Goal: Download file/media

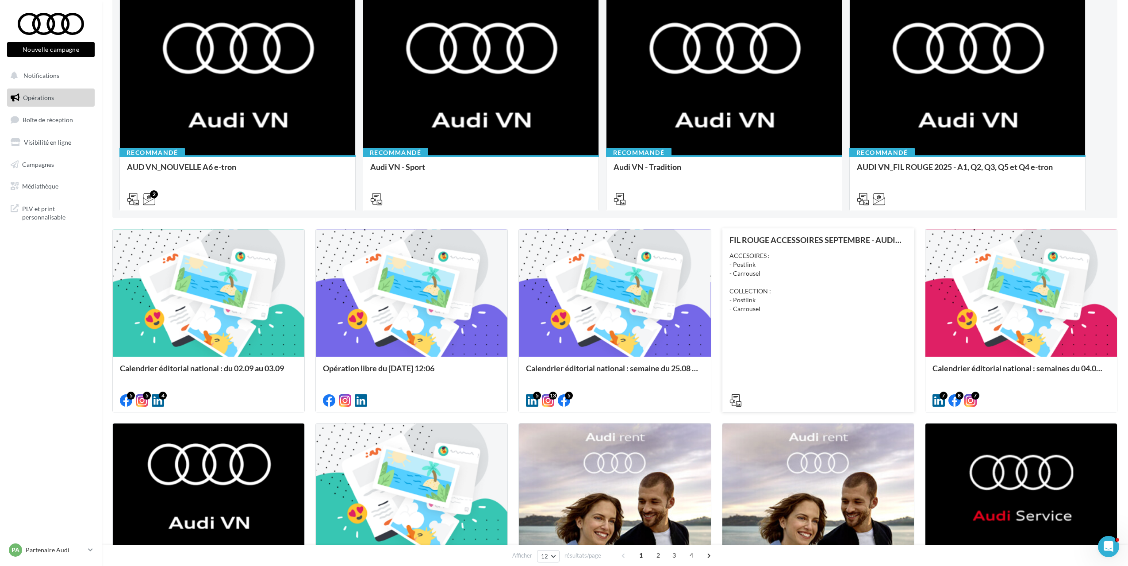
scroll to position [103, 0]
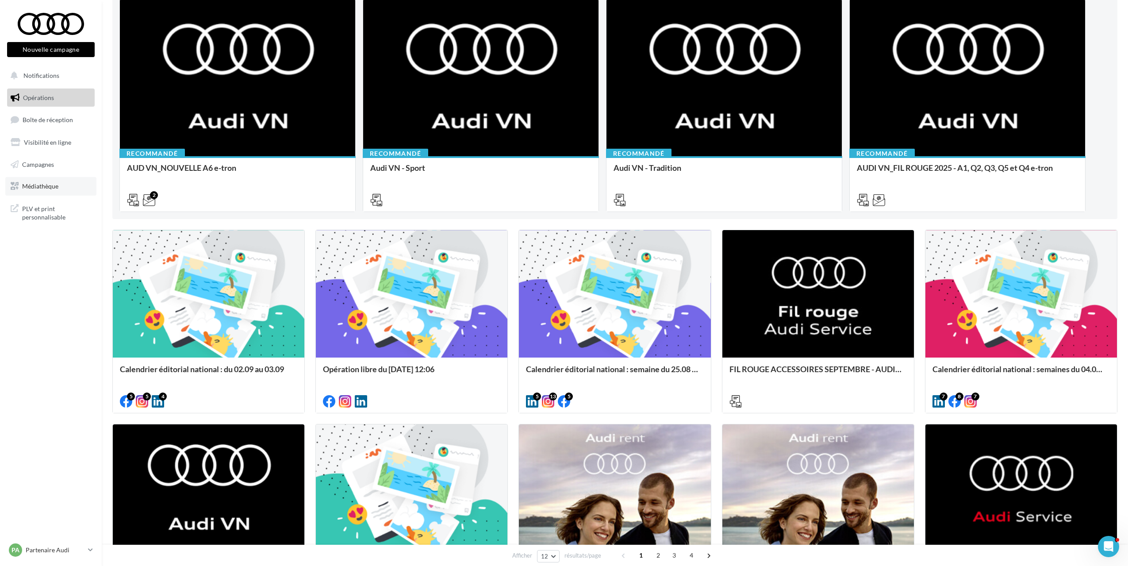
click at [50, 187] on span "Médiathèque" at bounding box center [40, 186] width 36 height 8
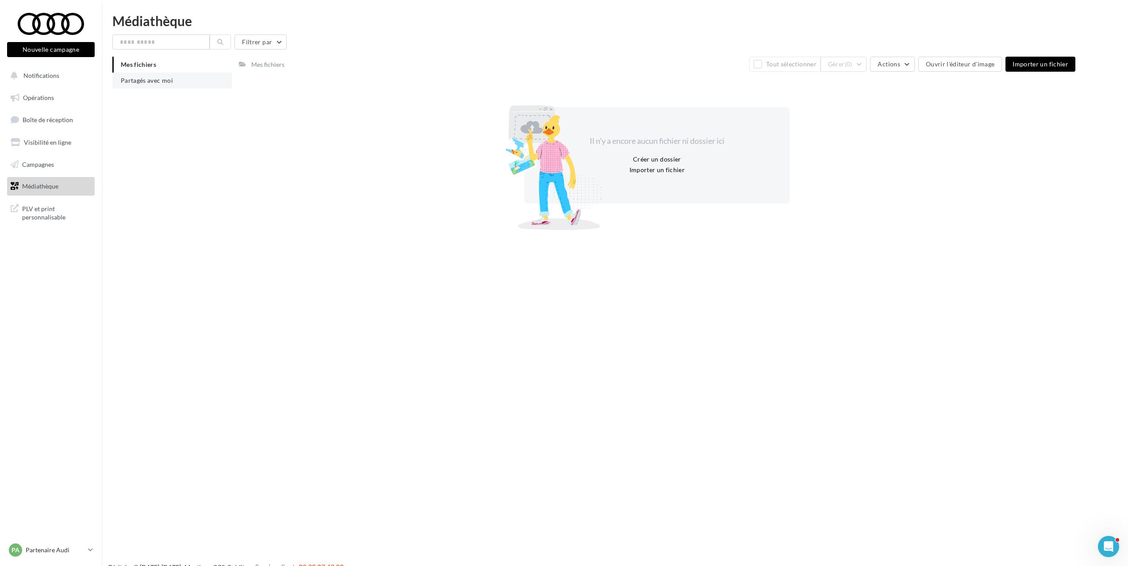
click at [149, 80] on span "Partagés avec moi" at bounding box center [147, 80] width 52 height 8
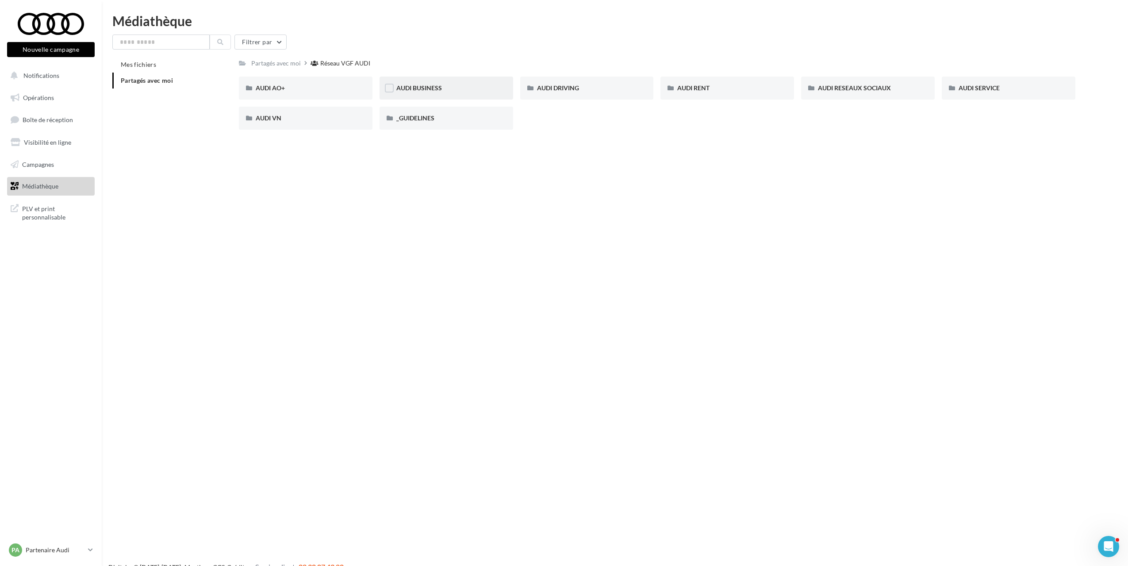
click at [458, 80] on div "AUDI BUSINESS" at bounding box center [446, 87] width 134 height 23
click at [480, 113] on div "PLATEFORME AUDI BUSINESS" at bounding box center [446, 118] width 134 height 23
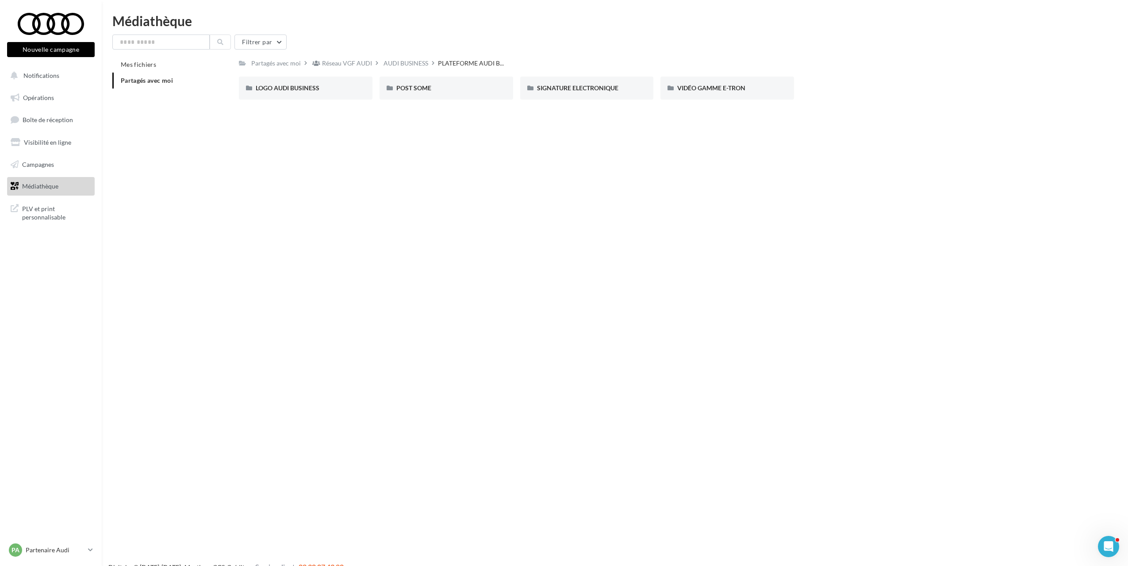
click at [397, 57] on div "AUDI BUSINESS" at bounding box center [406, 63] width 48 height 13
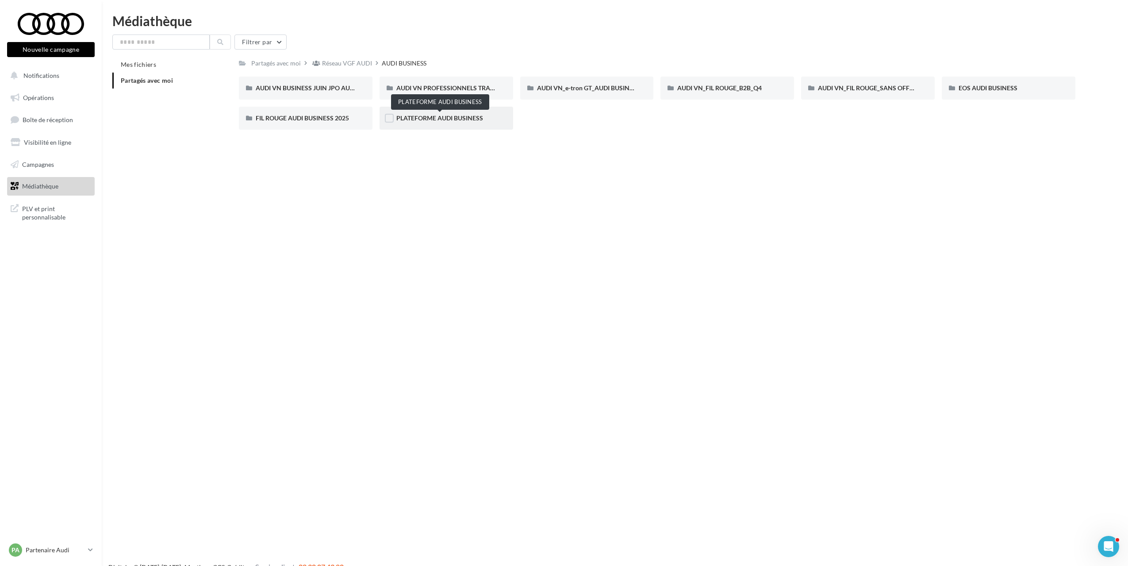
click at [405, 119] on span "PLATEFORME AUDI BUSINESS" at bounding box center [439, 118] width 87 height 8
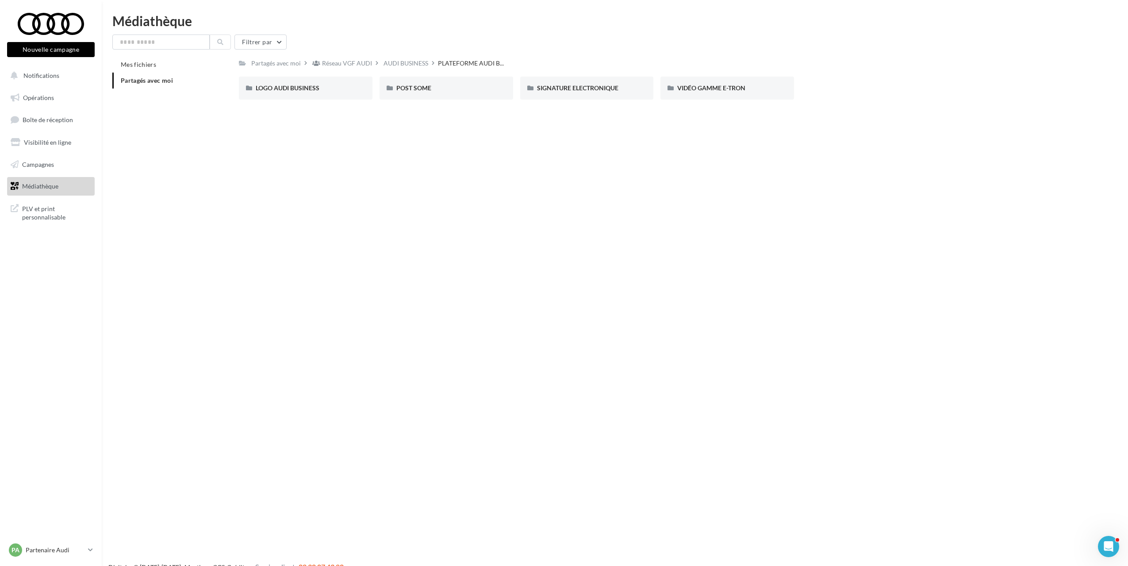
click at [410, 69] on div "AUDI BUSINESS" at bounding box center [406, 63] width 48 height 13
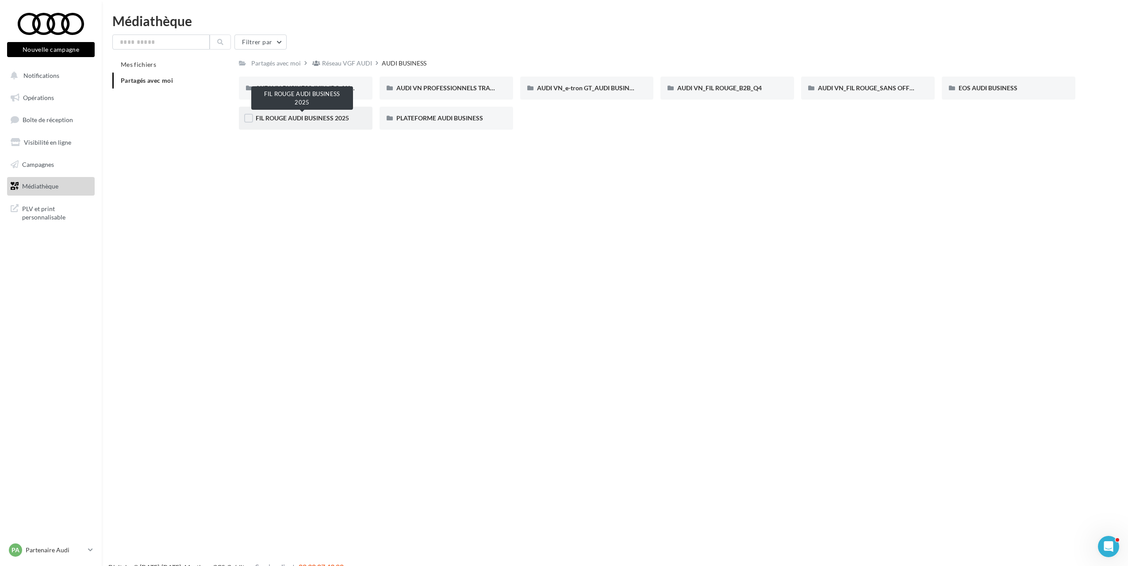
click at [316, 120] on span "FIL ROUGE AUDI BUSINESS 2025" at bounding box center [302, 118] width 93 height 8
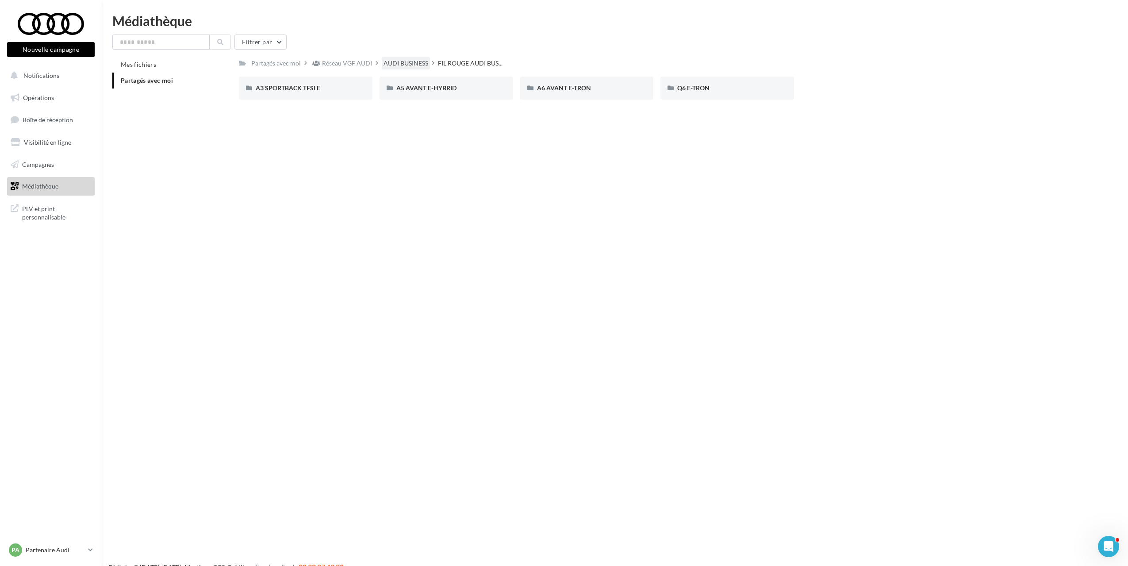
click at [393, 63] on div "AUDI BUSINESS" at bounding box center [405, 63] width 45 height 9
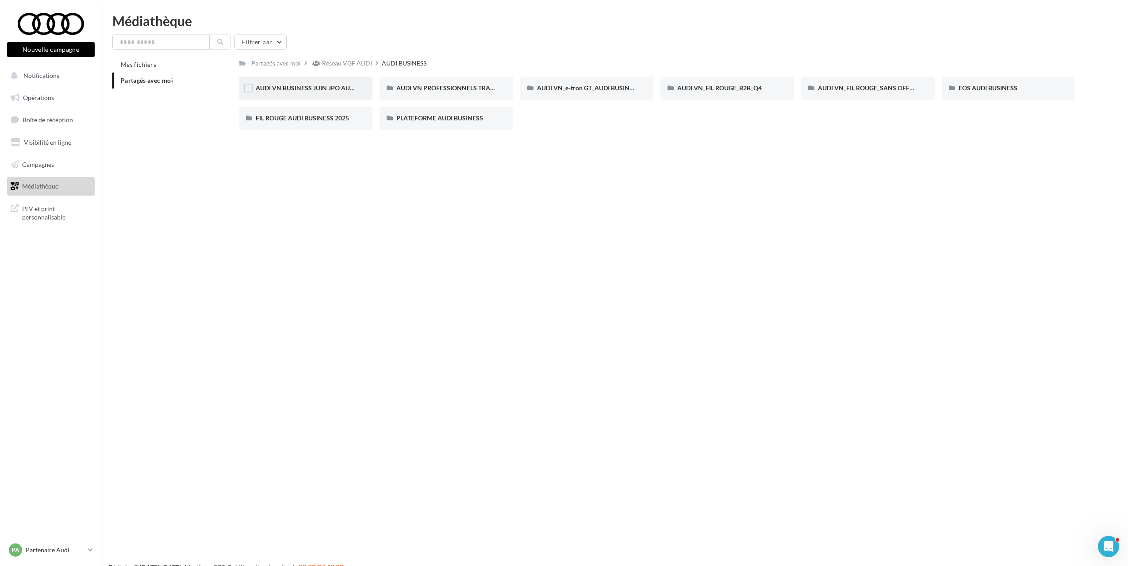
click at [345, 88] on span "AUDI VN BUSINESS JUIN JPO AUDI BUSINESS" at bounding box center [321, 88] width 131 height 8
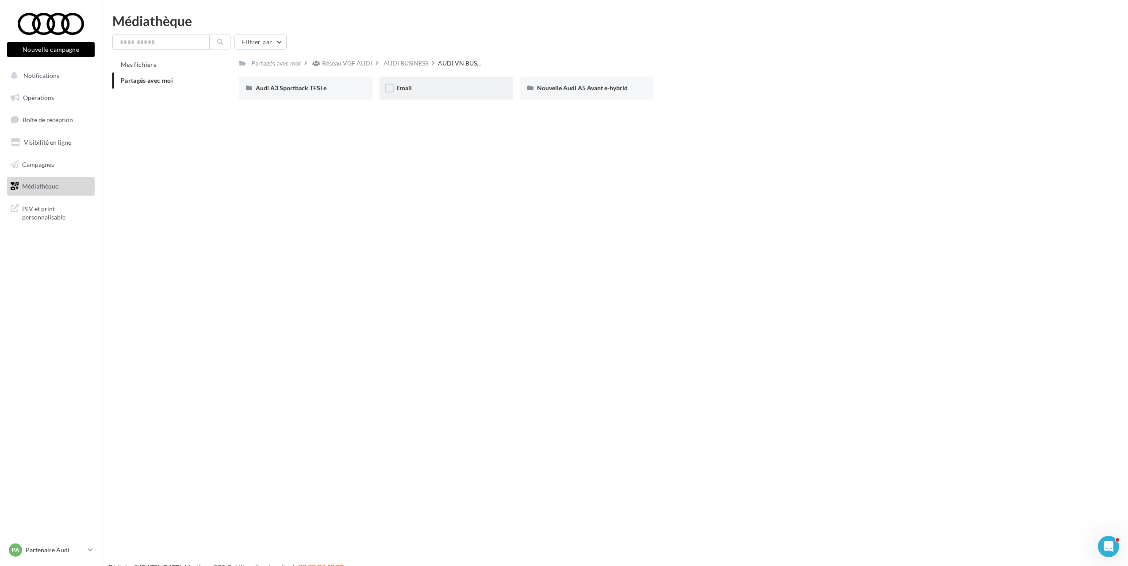
click at [439, 89] on div "Email" at bounding box center [446, 88] width 100 height 9
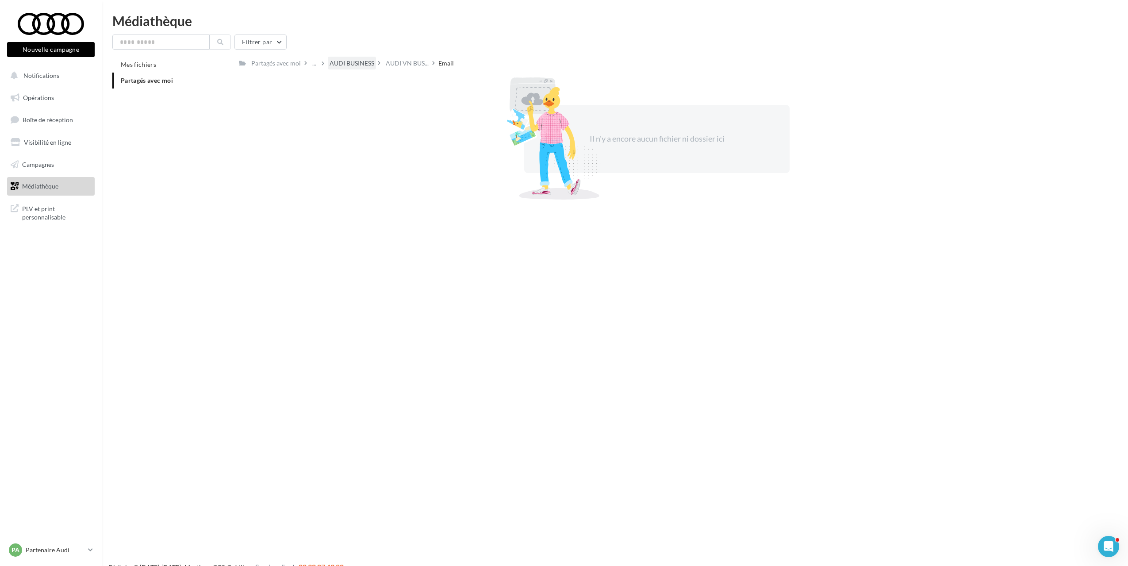
click at [371, 61] on div "AUDI BUSINESS" at bounding box center [351, 63] width 45 height 9
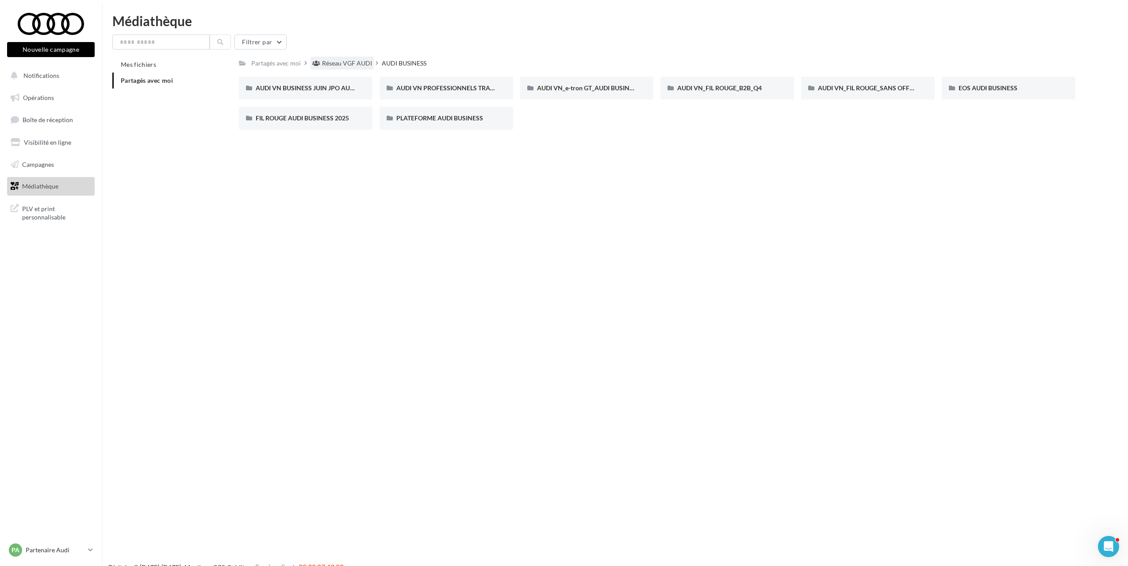
click at [351, 63] on div "Réseau VGF AUDI" at bounding box center [347, 63] width 50 height 9
click at [450, 88] on div "AUDI BUSINESS" at bounding box center [446, 88] width 100 height 9
click at [447, 89] on span "AUDI VN PROFESSIONNELS TRANSPORT DE PERSONNES AUDI BUSINESS" at bounding box center [502, 88] width 213 height 8
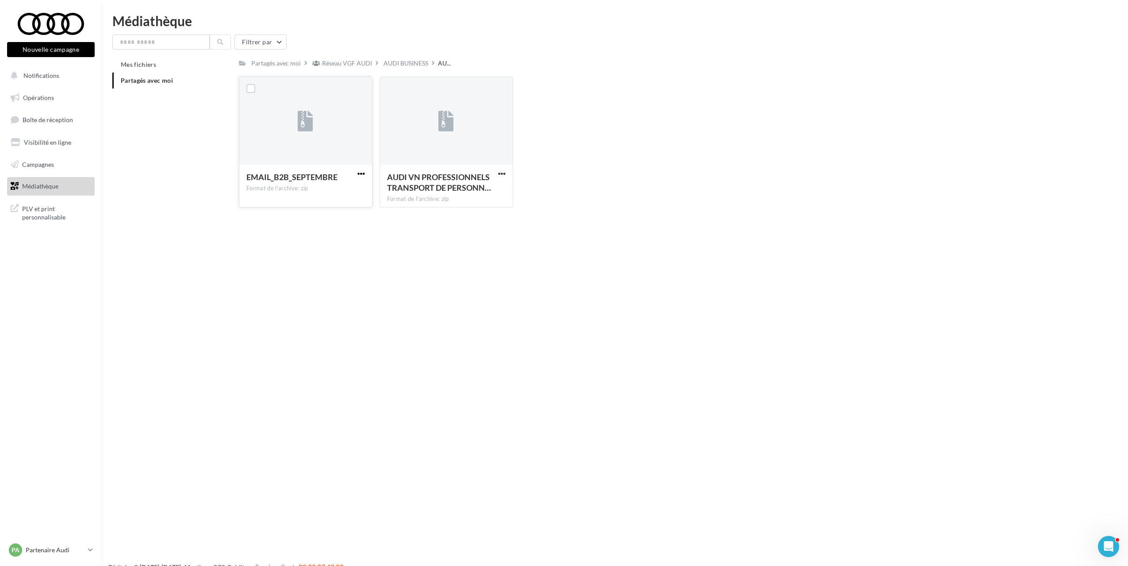
click at [364, 175] on span "button" at bounding box center [361, 174] width 8 height 8
click at [325, 188] on button "Télécharger" at bounding box center [322, 191] width 88 height 23
drag, startPoint x: 358, startPoint y: 63, endPoint x: 512, endPoint y: 73, distance: 154.6
click at [357, 63] on div "Réseau VGF AUDI" at bounding box center [347, 63] width 50 height 9
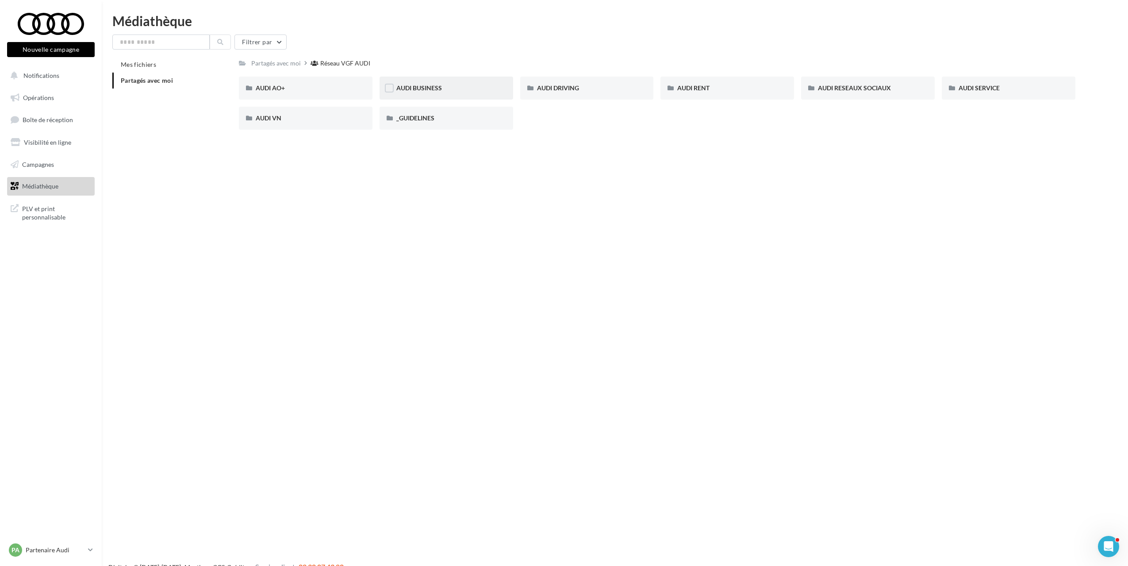
click at [441, 88] on div "AUDI BUSINESS" at bounding box center [446, 88] width 100 height 9
click at [586, 92] on div "AUDI VN_e-tron GT_AUDI BUSINESS" at bounding box center [587, 88] width 100 height 9
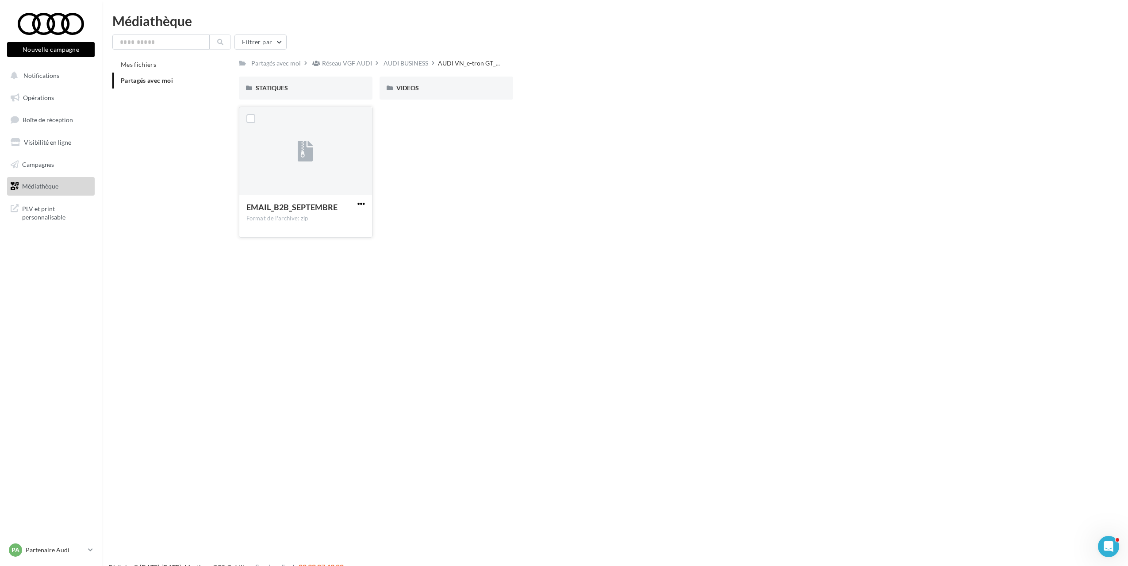
click at [363, 203] on span "button" at bounding box center [361, 204] width 8 height 8
click at [317, 222] on button "Télécharger" at bounding box center [322, 221] width 88 height 23
click at [420, 60] on div "AUDI BUSINESS" at bounding box center [405, 63] width 45 height 9
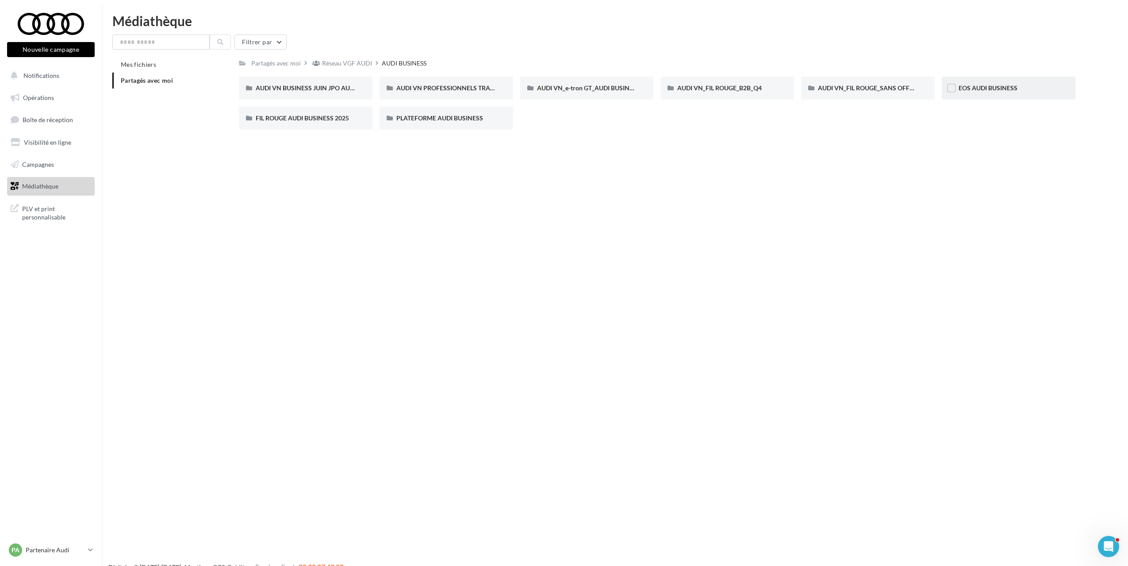
click at [971, 94] on div "EOS AUDI BUSINESS" at bounding box center [1008, 87] width 134 height 23
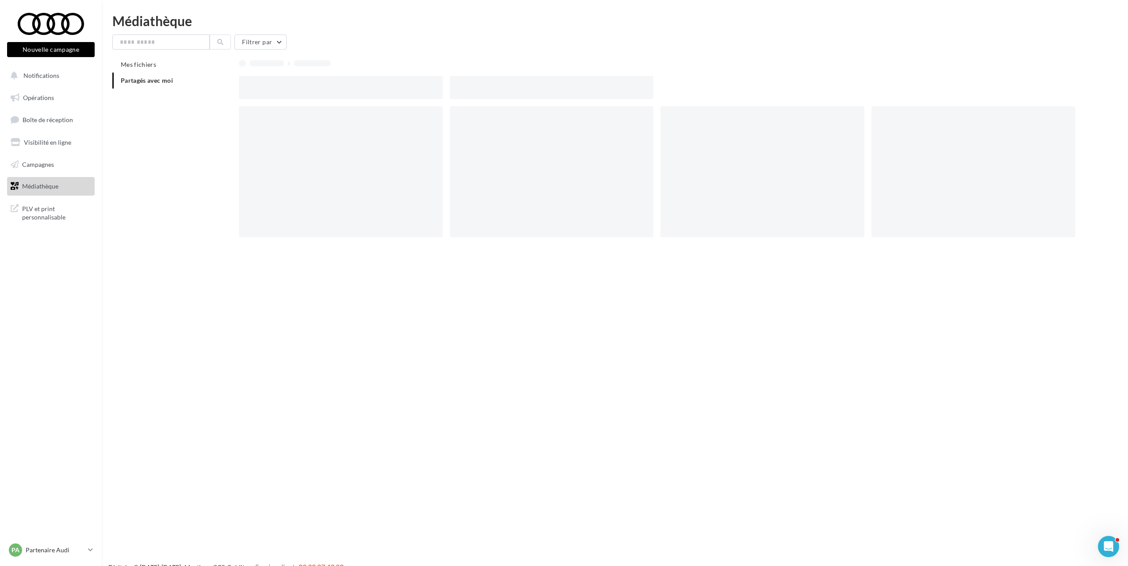
click at [971, 94] on div at bounding box center [660, 87] width 843 height 23
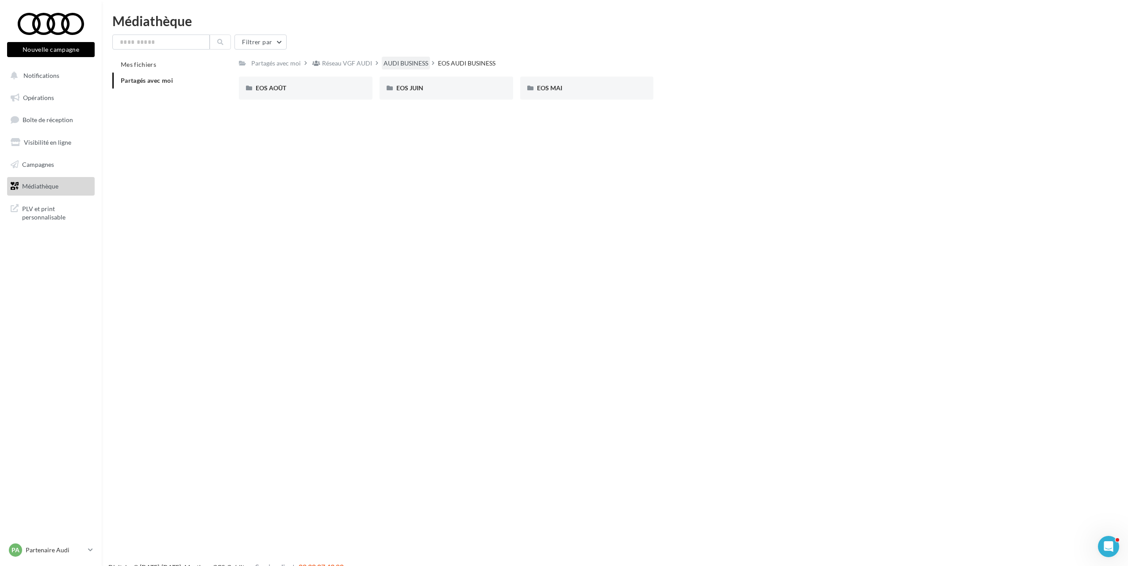
click at [398, 57] on div "AUDI BUSINESS" at bounding box center [406, 63] width 48 height 13
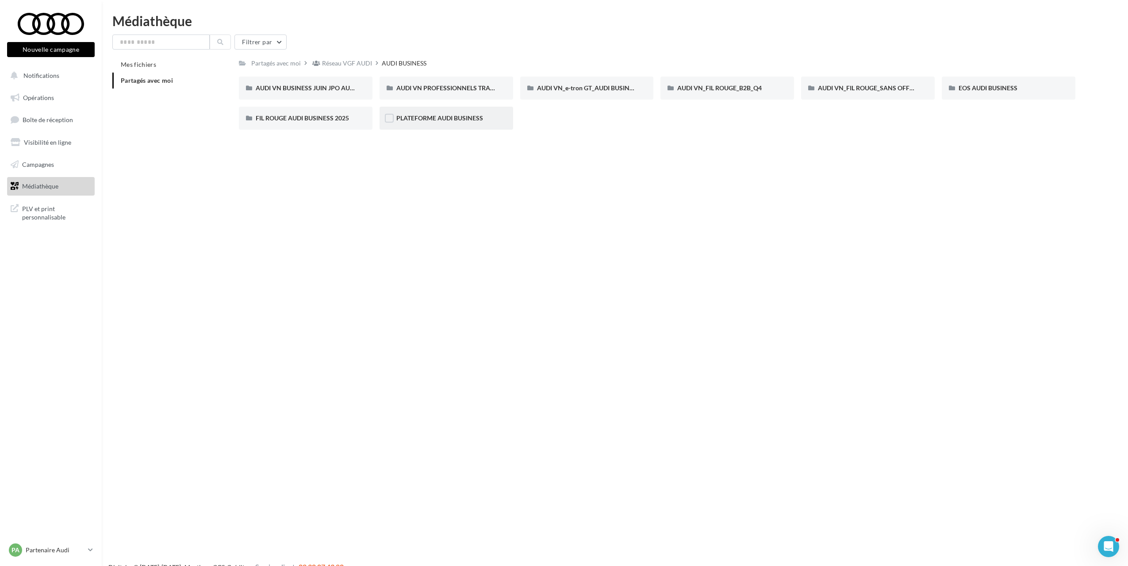
click at [422, 123] on div "PLATEFORME AUDI BUSINESS" at bounding box center [446, 118] width 134 height 23
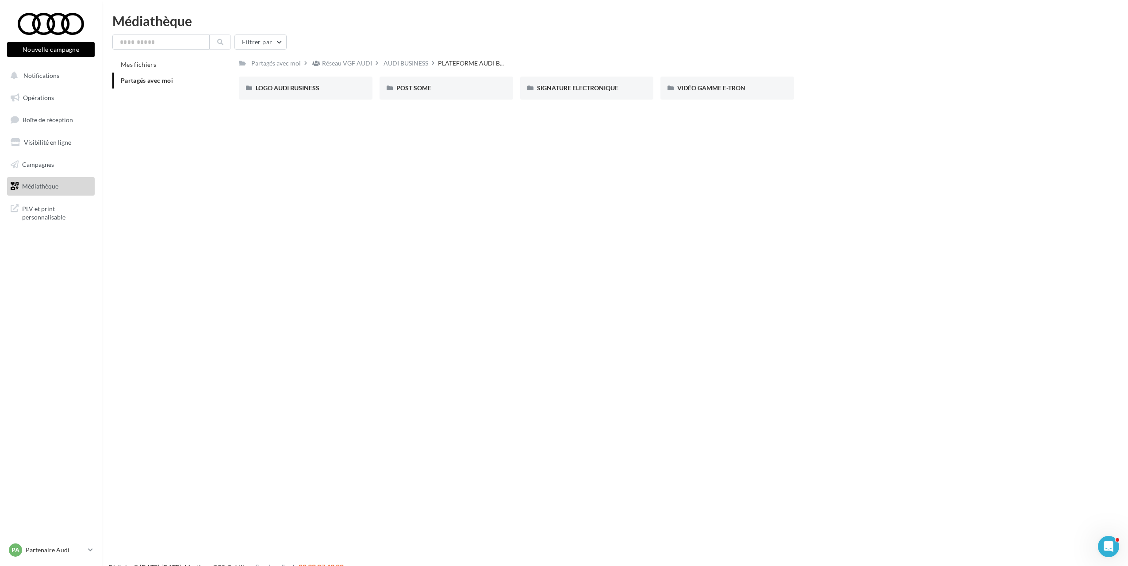
click at [405, 62] on div "AUDI BUSINESS" at bounding box center [405, 63] width 45 height 9
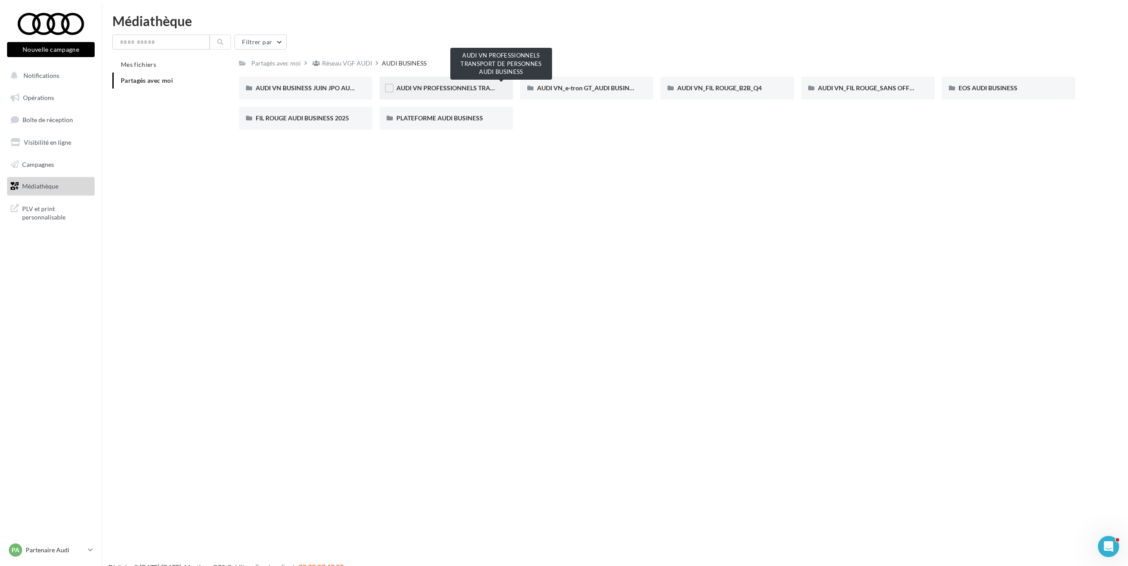
click at [472, 87] on span "AUDI VN PROFESSIONNELS TRANSPORT DE PERSONNES AUDI BUSINESS" at bounding box center [502, 88] width 213 height 8
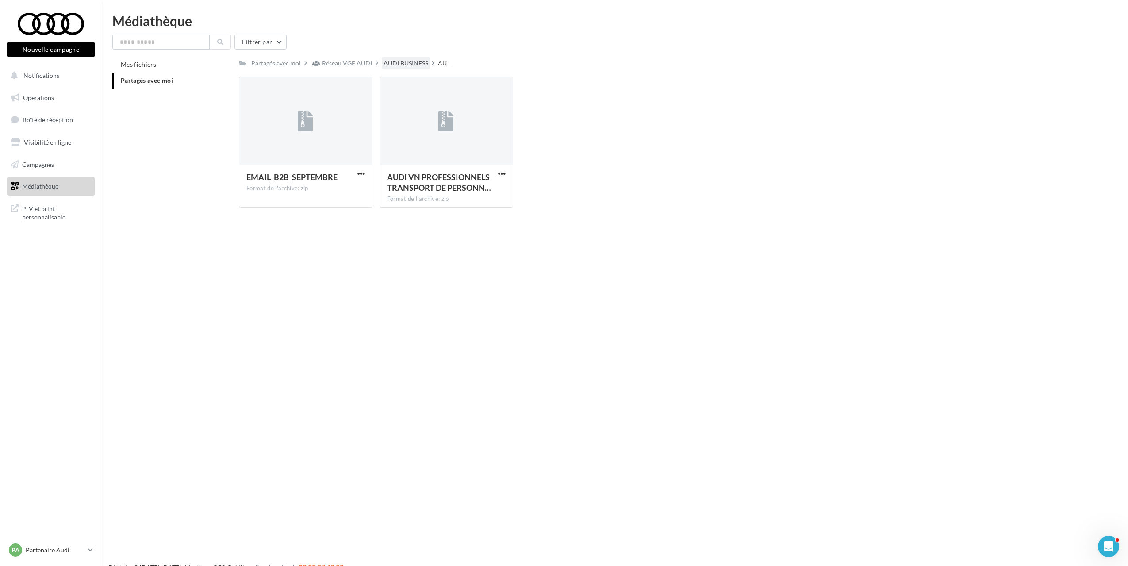
click at [403, 63] on div "AUDI BUSINESS" at bounding box center [405, 63] width 45 height 9
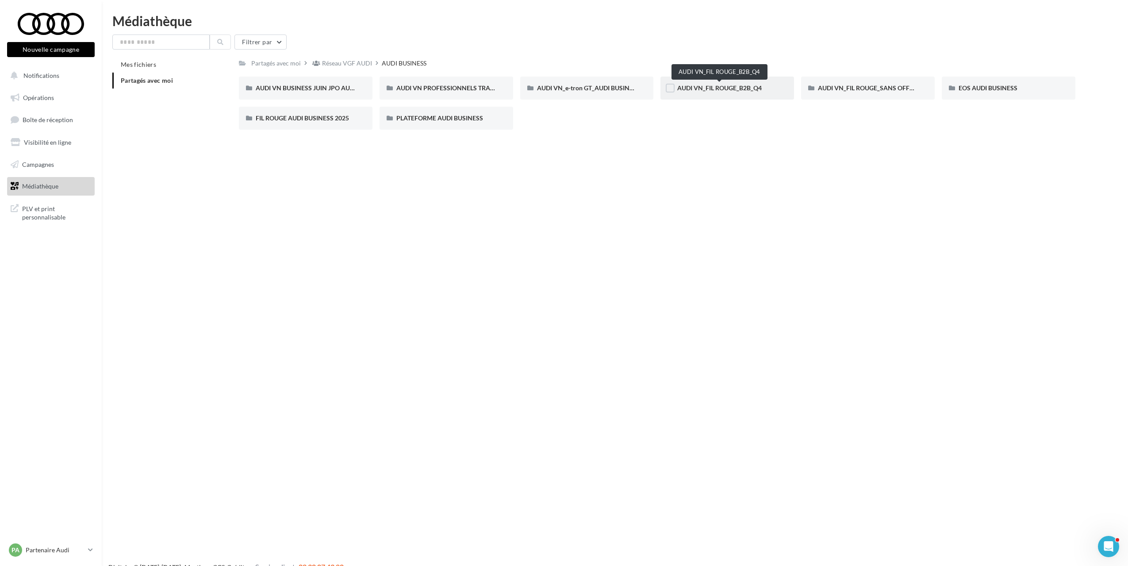
click at [752, 92] on span "AUDI VN_FIL ROUGE_B2B_Q4" at bounding box center [719, 88] width 84 height 8
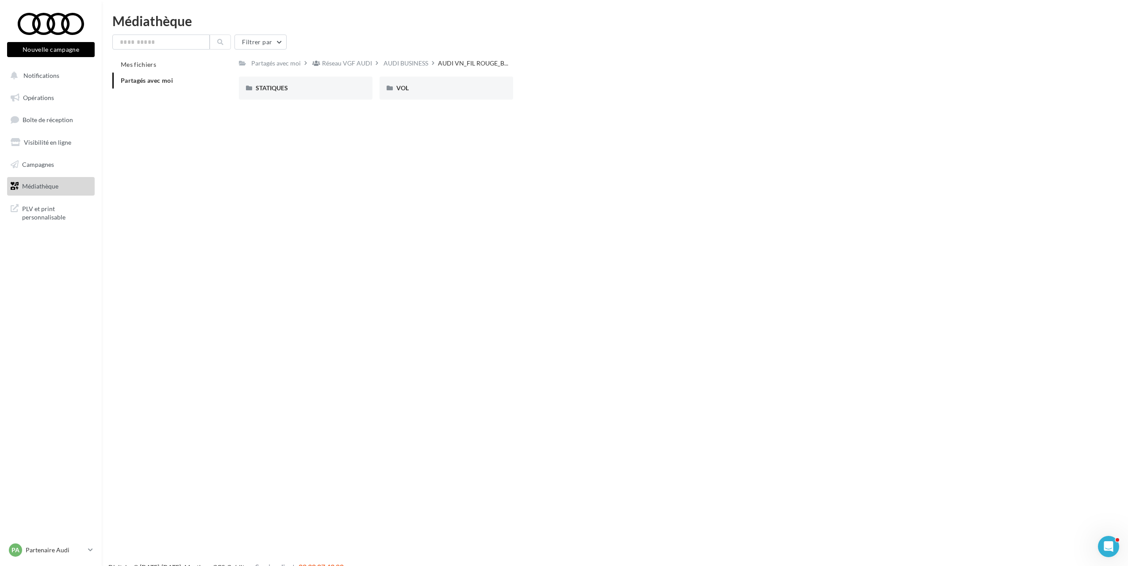
drag, startPoint x: 402, startPoint y: 63, endPoint x: 464, endPoint y: 68, distance: 61.7
click at [404, 63] on div "AUDI BUSINESS" at bounding box center [405, 63] width 45 height 9
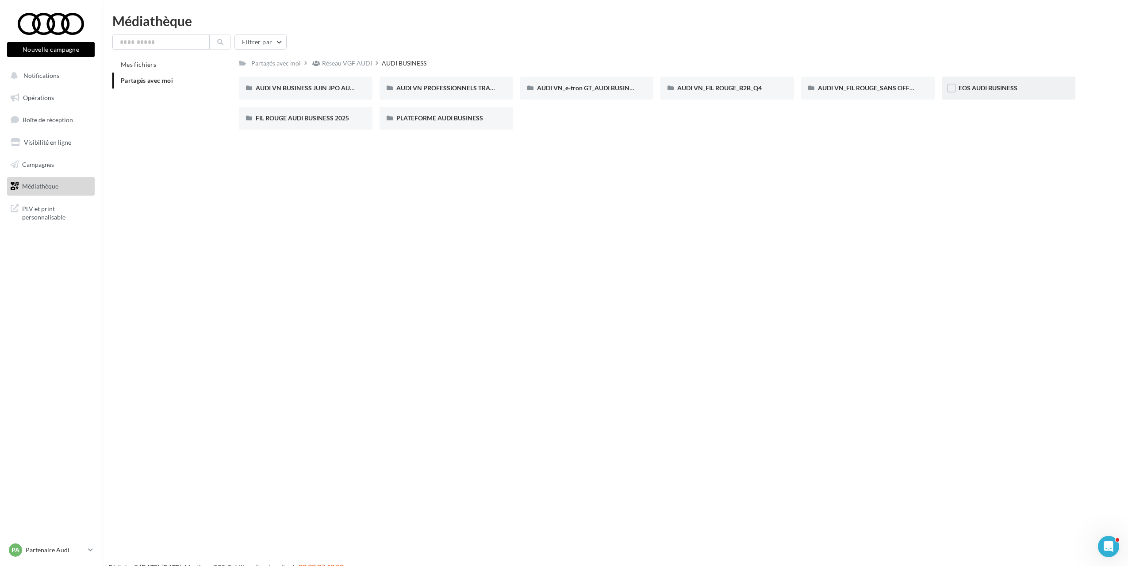
click at [991, 93] on div "EOS AUDI BUSINESS" at bounding box center [1008, 87] width 134 height 23
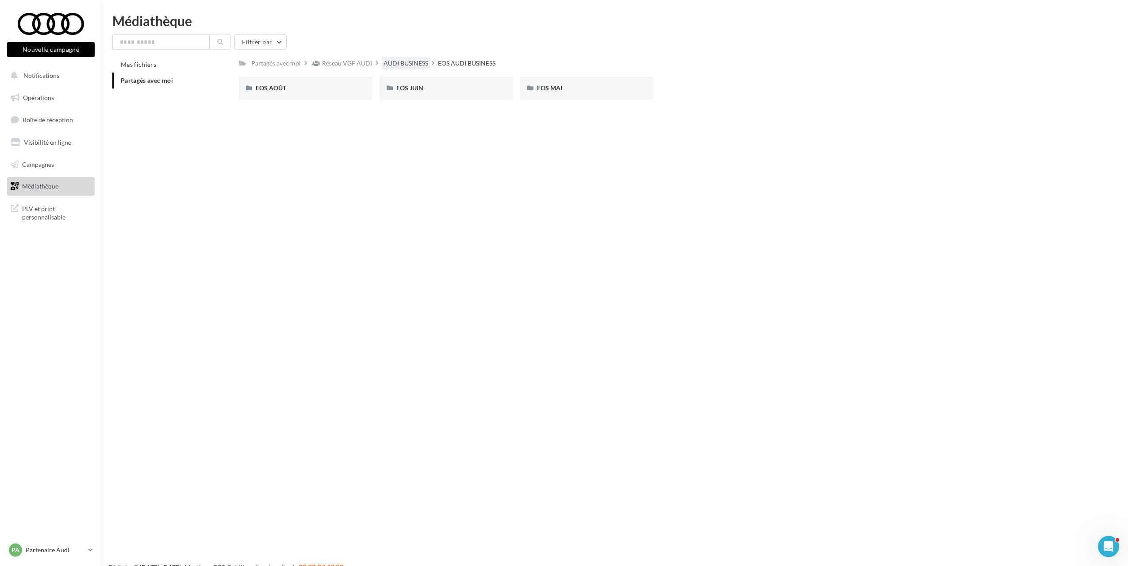
click at [405, 58] on div "AUDI BUSINESS" at bounding box center [406, 63] width 48 height 13
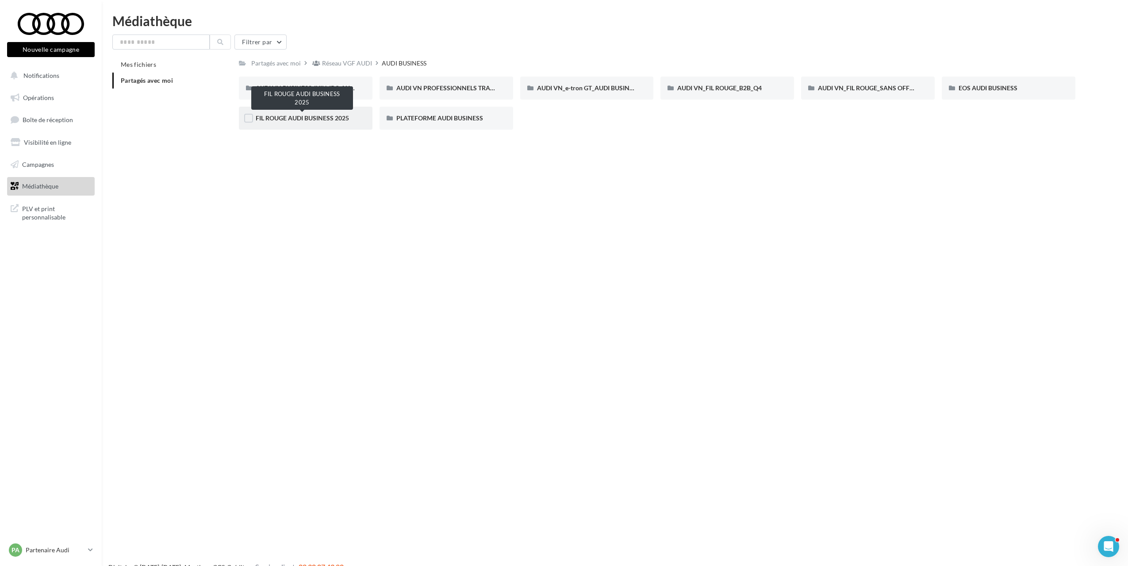
click at [331, 117] on span "FIL ROUGE AUDI BUSINESS 2025" at bounding box center [302, 118] width 93 height 8
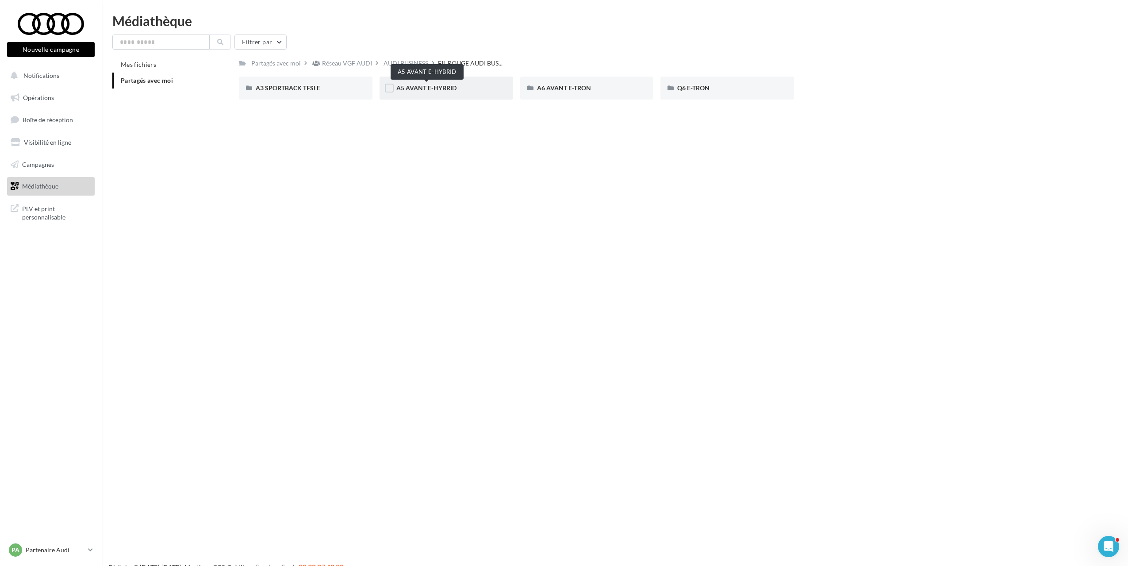
click at [453, 87] on span "A5 AVANT E-HYBRID" at bounding box center [426, 88] width 60 height 8
click at [296, 93] on div "STATIQUES" at bounding box center [306, 87] width 134 height 23
click at [423, 63] on div "A5 AVANT E-HYBRID" at bounding box center [435, 63] width 61 height 9
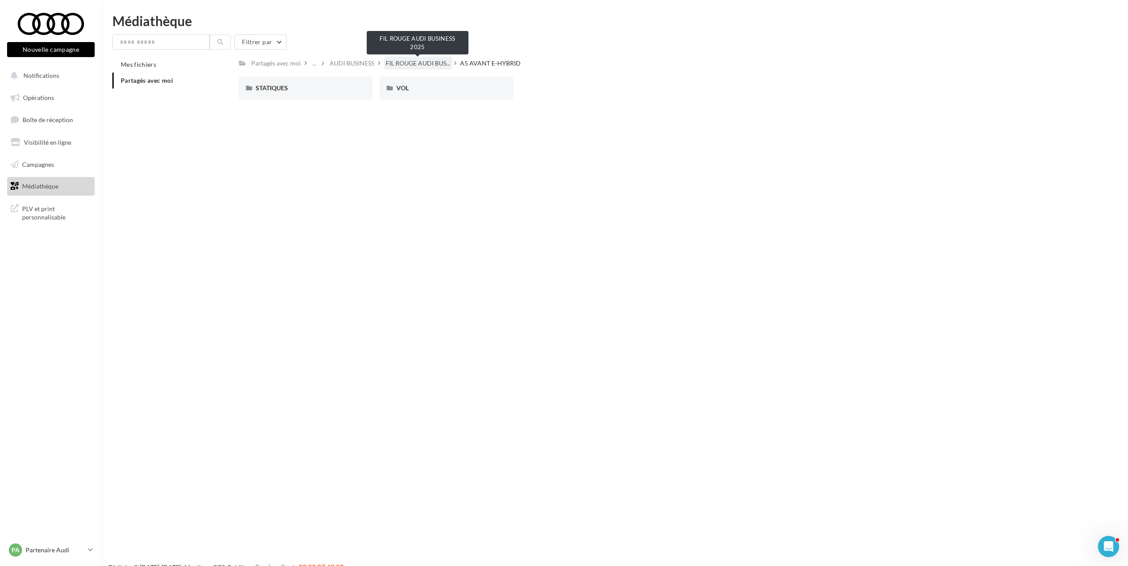
click at [393, 65] on span "FIL ROUGE AUDI BUS..." at bounding box center [418, 63] width 65 height 9
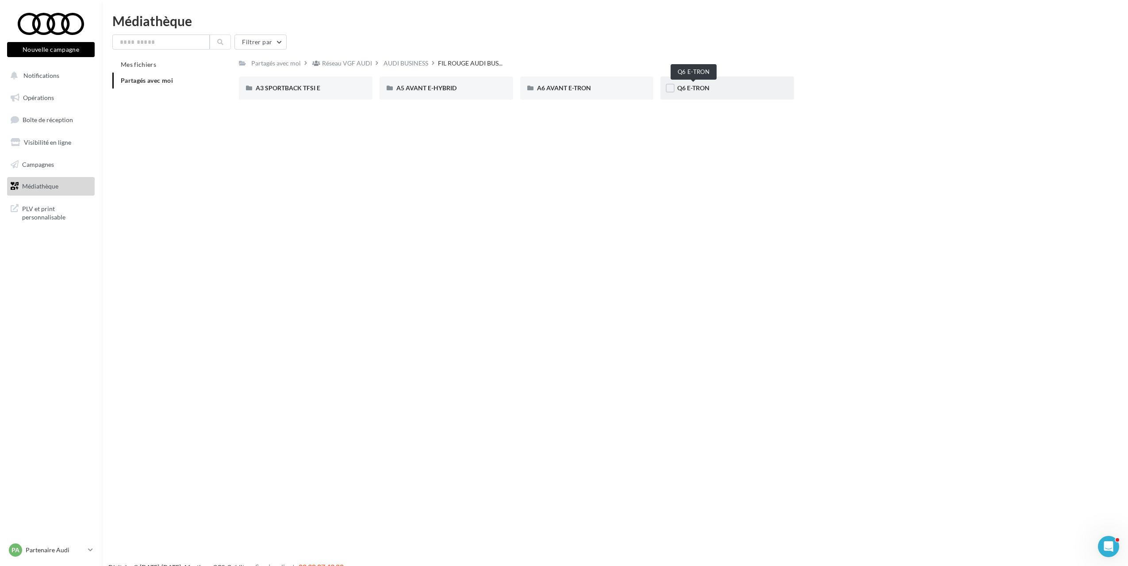
click at [705, 87] on span "Q6 E-TRON" at bounding box center [693, 88] width 32 height 8
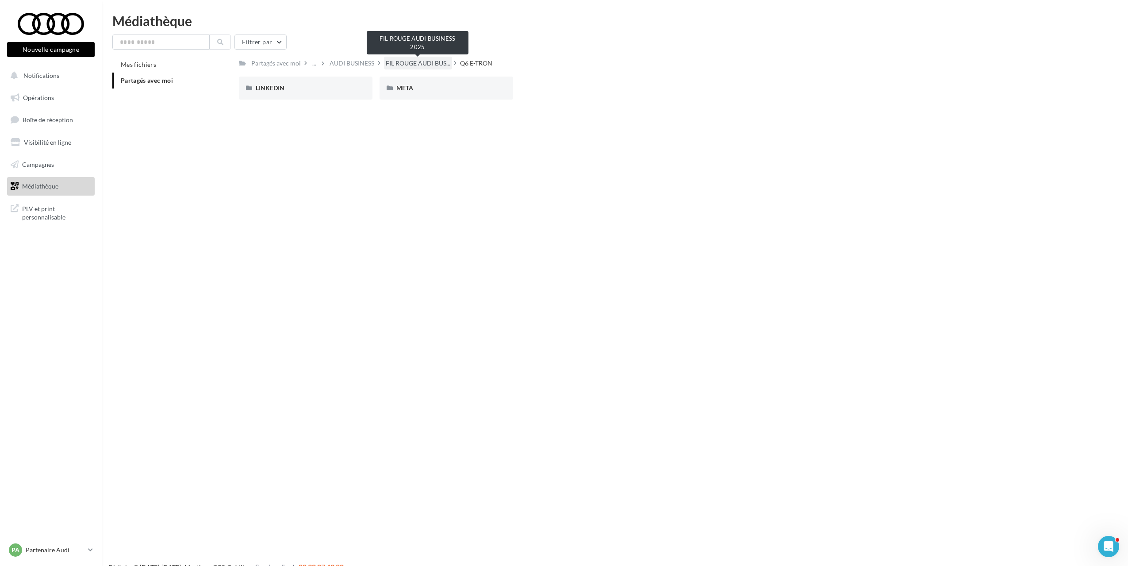
click at [402, 59] on span "FIL ROUGE AUDI BUS..." at bounding box center [418, 63] width 65 height 9
click at [353, 92] on div "A3 SPORTBACK TFSI E" at bounding box center [306, 88] width 100 height 9
click at [424, 58] on div "FIL ROUGE AUDI BUS..." at bounding box center [418, 63] width 68 height 13
click at [470, 90] on div "A5 AVANT E-HYBRID" at bounding box center [446, 88] width 100 height 9
click at [432, 63] on span "FIL ROUGE AUDI BUS..." at bounding box center [418, 63] width 65 height 9
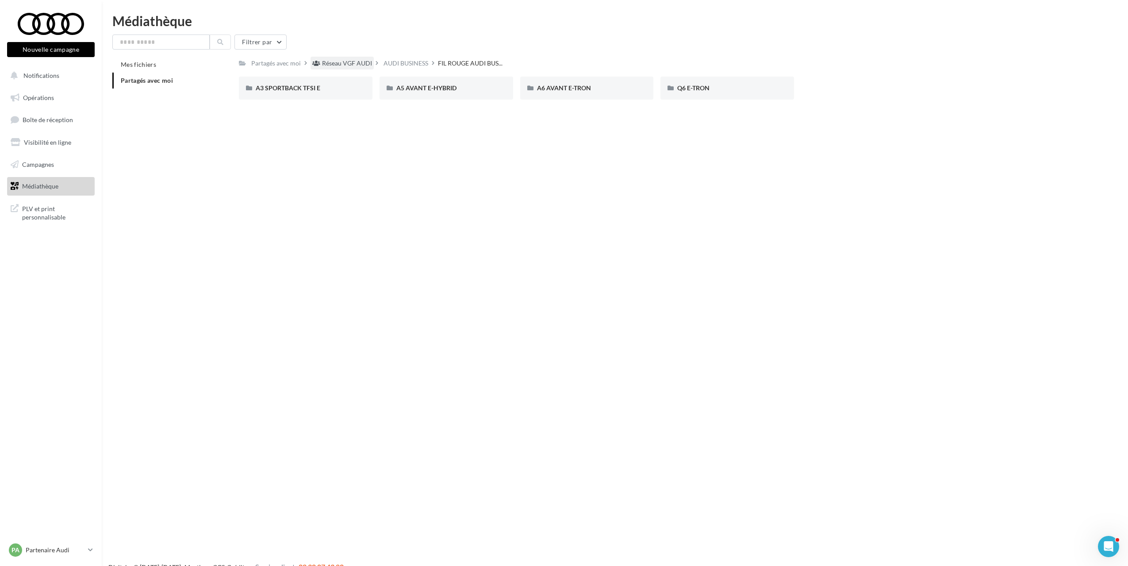
click at [340, 62] on div "Réseau VGF AUDI" at bounding box center [347, 63] width 50 height 9
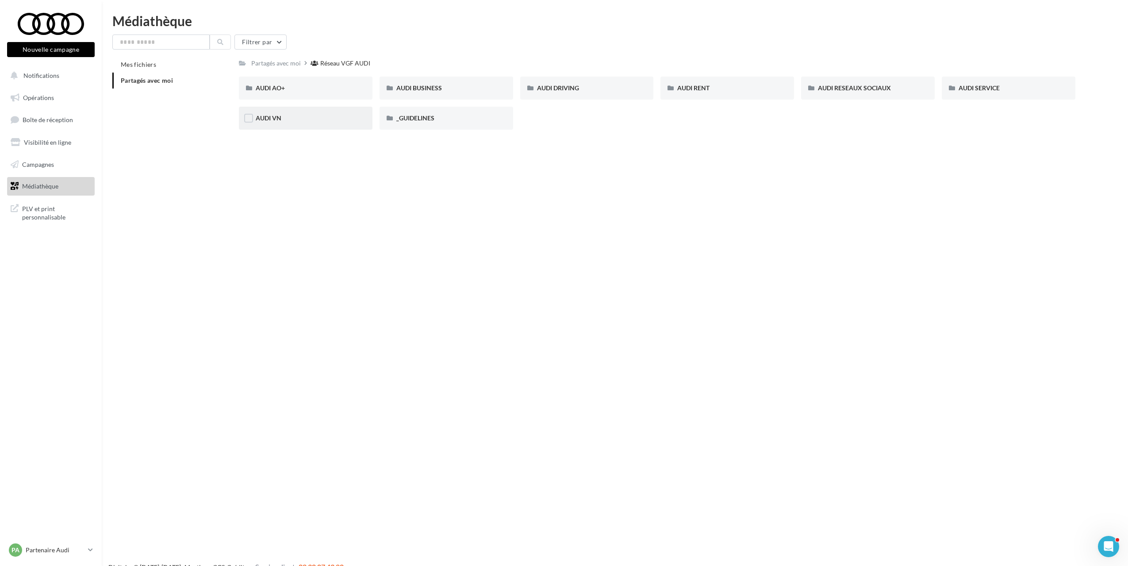
click at [299, 115] on div "AUDI VN" at bounding box center [306, 118] width 100 height 9
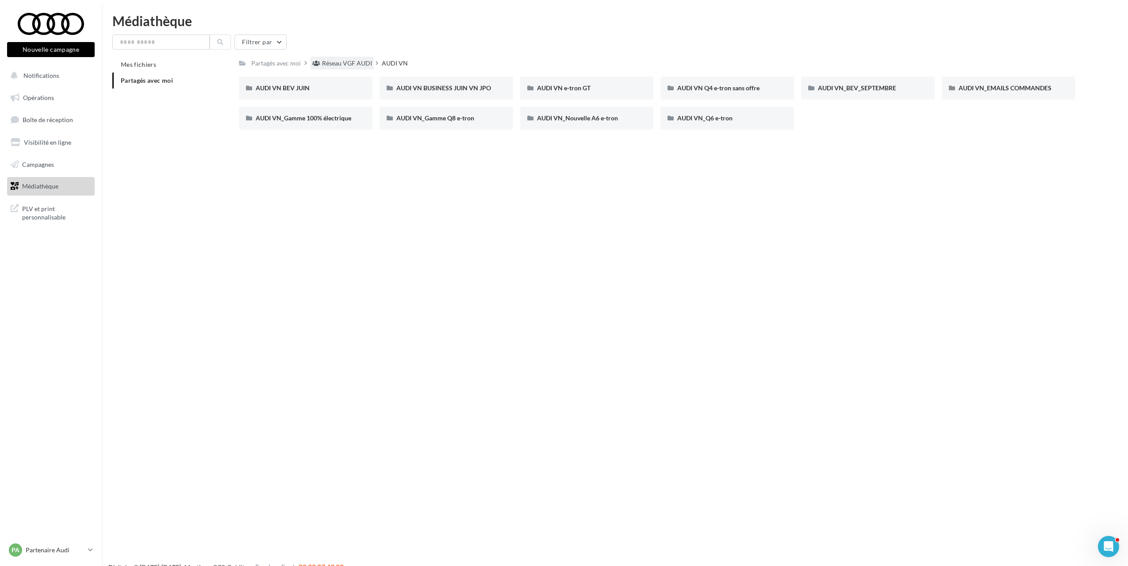
click at [334, 61] on div "Réseau VGF AUDI" at bounding box center [347, 63] width 50 height 9
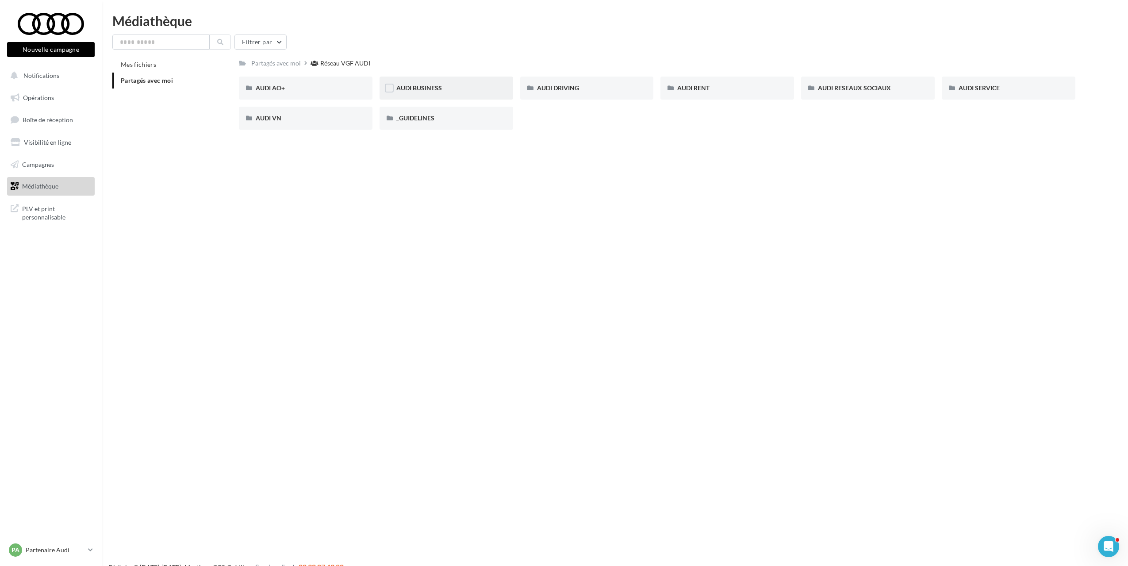
click at [474, 86] on div "AUDI BUSINESS" at bounding box center [446, 88] width 100 height 9
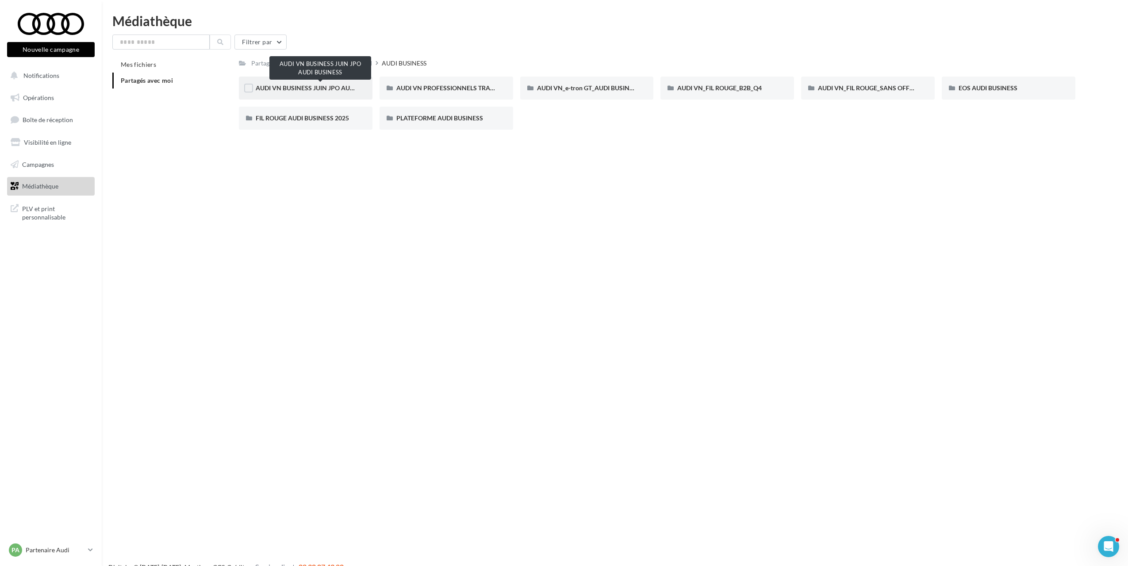
click at [285, 87] on span "AUDI VN BUSINESS JUIN JPO AUDI BUSINESS" at bounding box center [321, 88] width 131 height 8
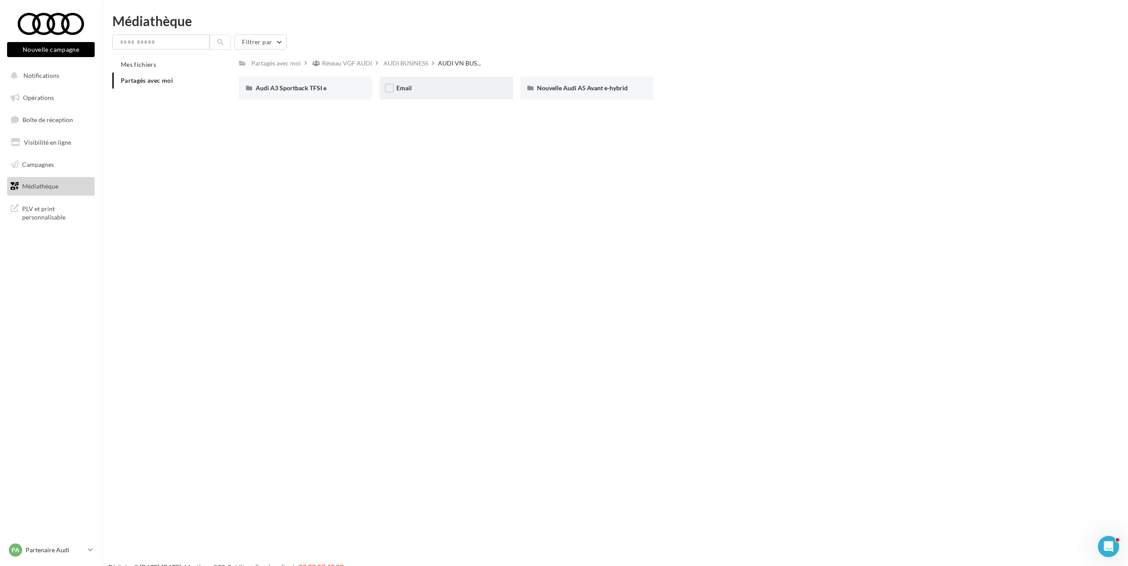
click at [481, 93] on div "Email" at bounding box center [446, 87] width 134 height 23
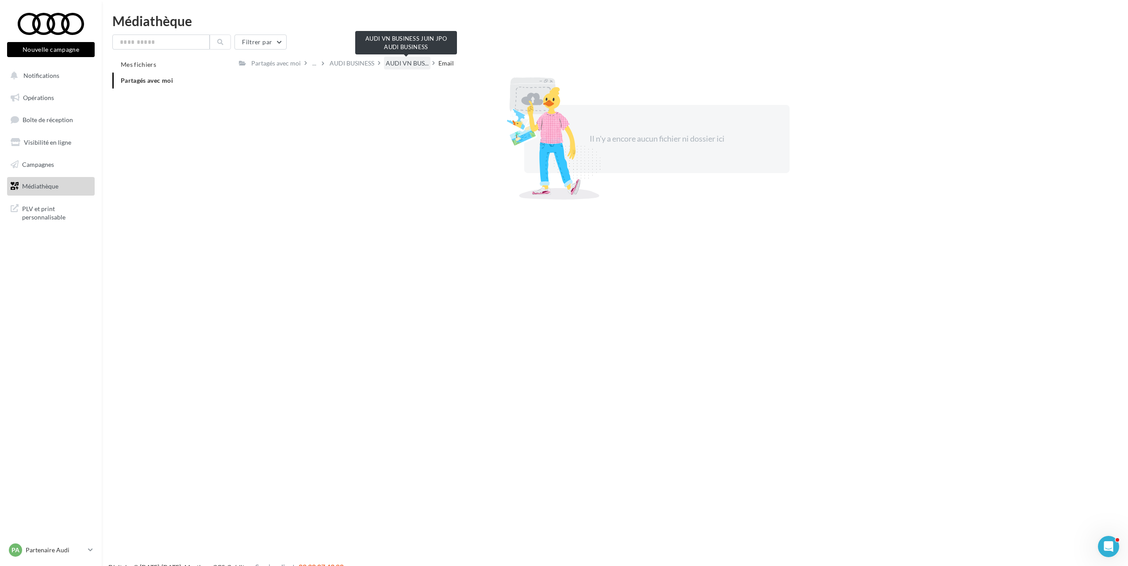
click at [400, 63] on span "AUDI VN BUS..." at bounding box center [407, 63] width 43 height 9
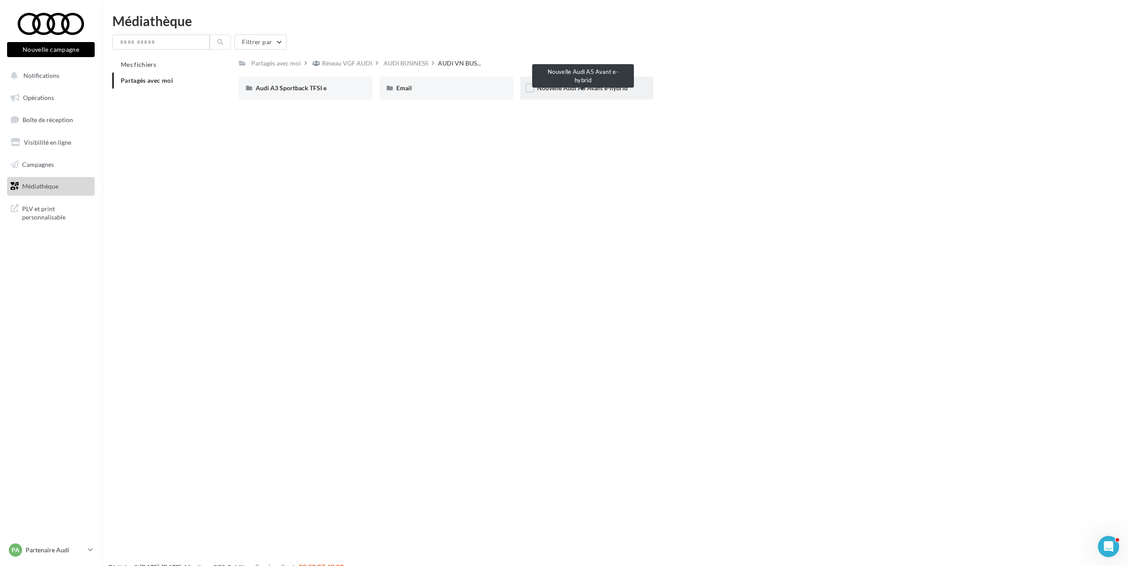
click at [557, 93] on div "Nouvelle Audi A5 Avant e-hybrid" at bounding box center [587, 87] width 134 height 23
click at [360, 59] on div "AUDI BUSINESS" at bounding box center [351, 63] width 45 height 9
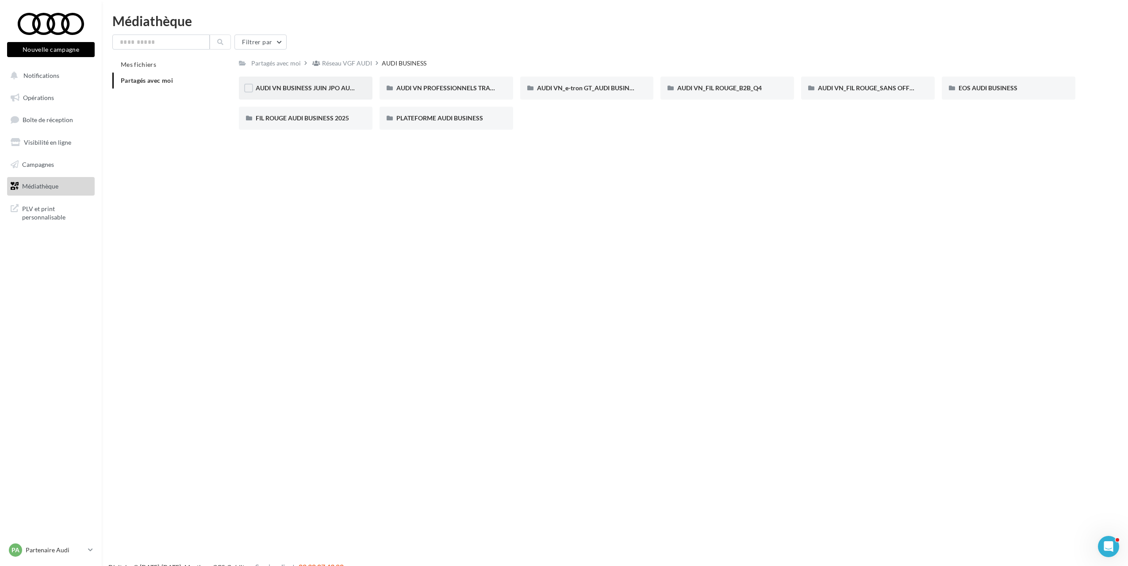
click at [321, 86] on span "AUDI VN BUSINESS JUIN JPO AUDI BUSINESS" at bounding box center [321, 88] width 131 height 8
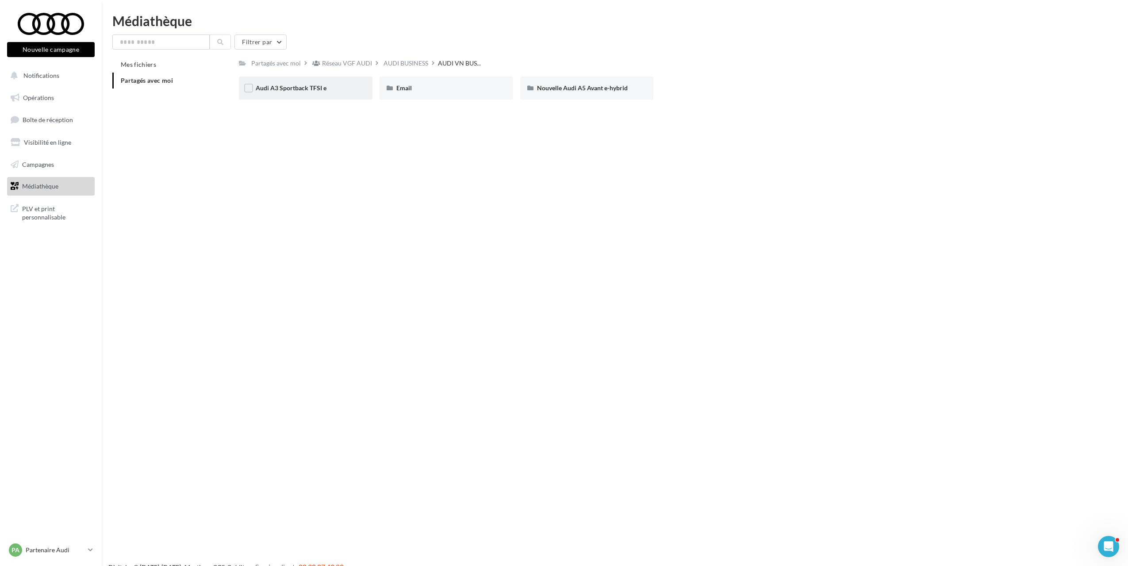
click at [310, 88] on span "Audi A3 Sportback TFSI e" at bounding box center [291, 88] width 71 height 8
click at [323, 84] on div "META" at bounding box center [306, 88] width 100 height 9
click at [421, 68] on div "Audi A3 Sportback TFSI e" at bounding box center [418, 63] width 69 height 9
click at [363, 68] on div "AUDI BUSINESS" at bounding box center [351, 63] width 45 height 9
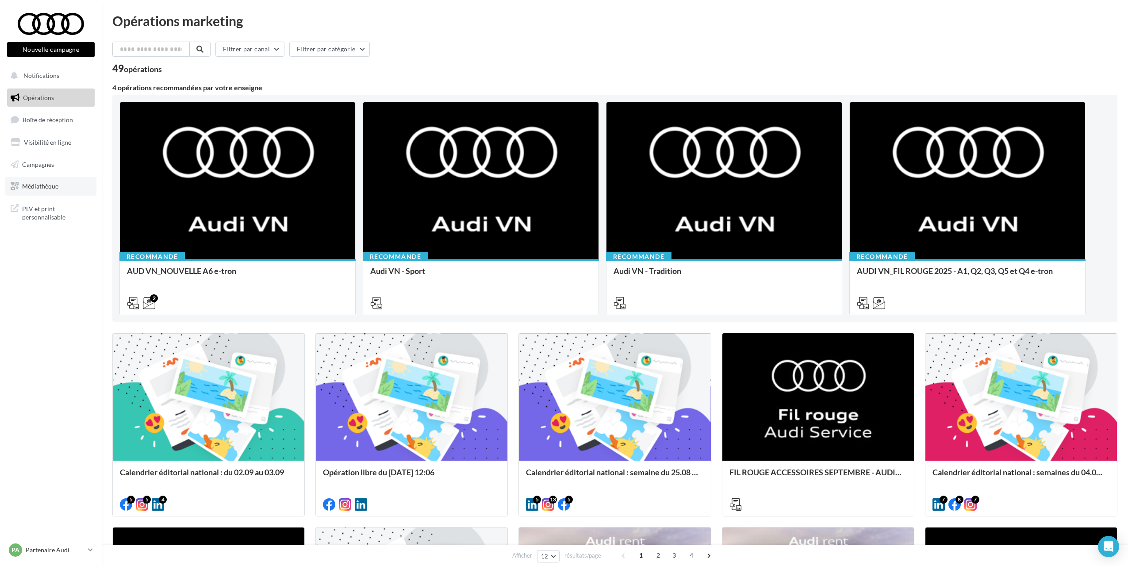
click at [40, 185] on span "Médiathèque" at bounding box center [40, 186] width 36 height 8
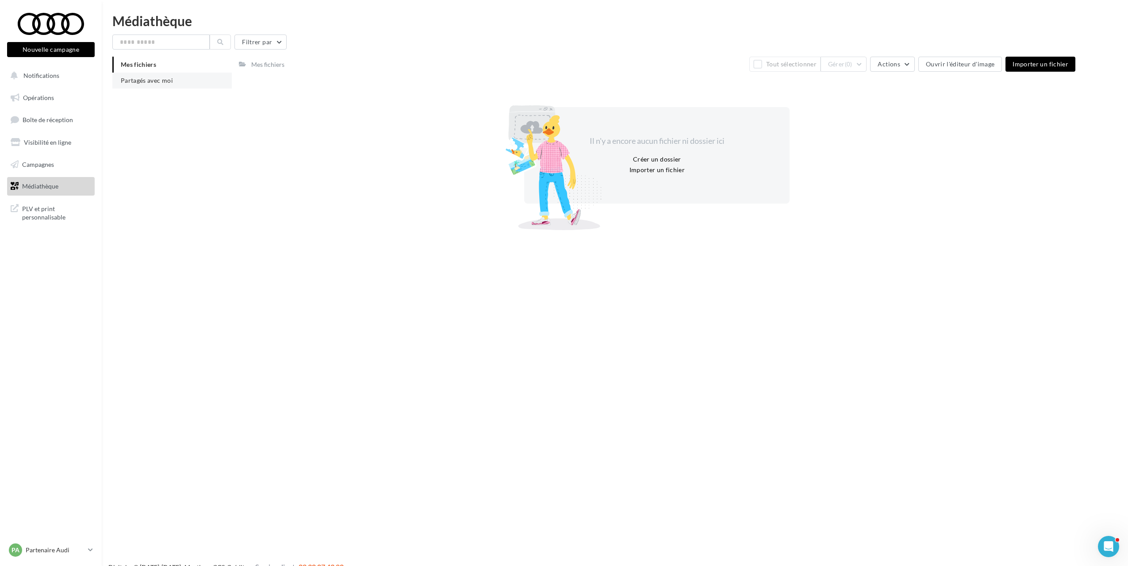
click at [165, 74] on li "Partagés avec moi" at bounding box center [171, 81] width 119 height 16
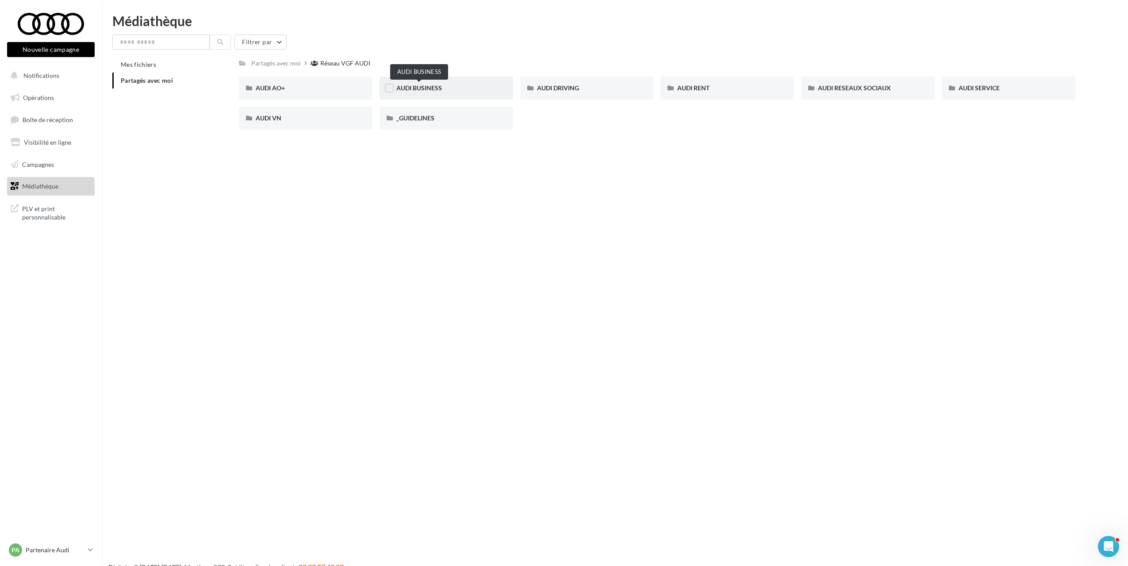
click at [414, 90] on span "AUDI BUSINESS" at bounding box center [419, 88] width 46 height 8
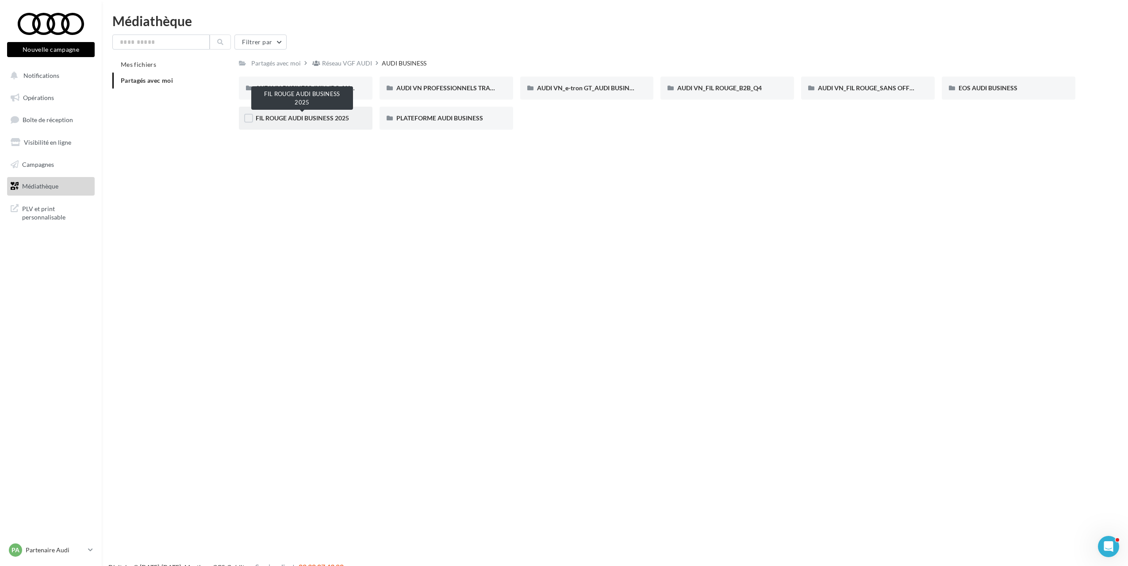
click at [334, 122] on span "FIL ROUGE AUDI BUSINESS 2025" at bounding box center [302, 118] width 93 height 8
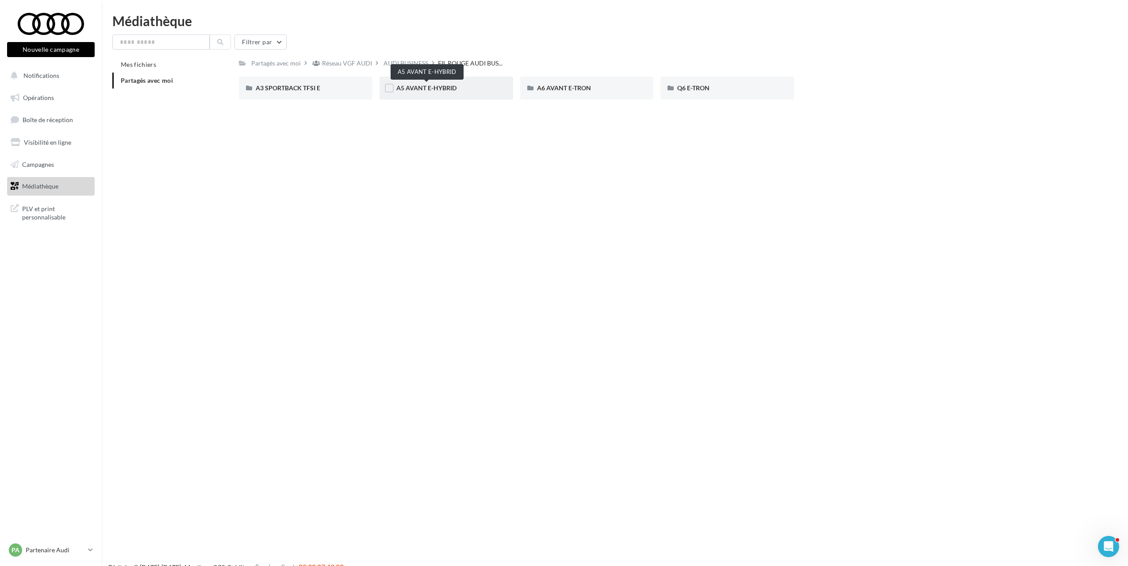
click at [407, 88] on span "A5 AVANT E-HYBRID" at bounding box center [426, 88] width 60 height 8
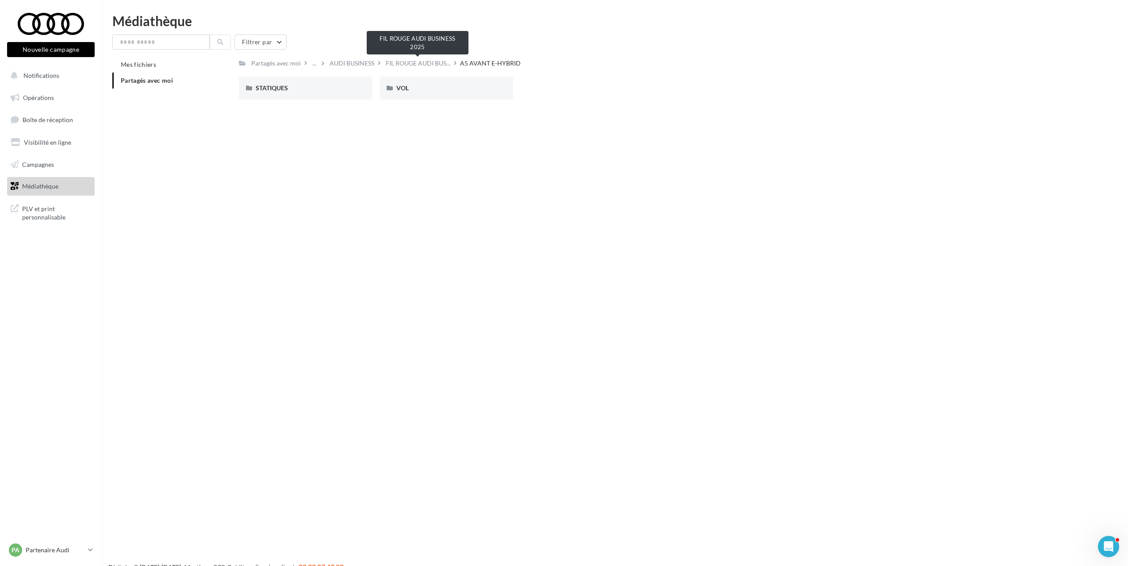
click at [414, 63] on span "FIL ROUGE AUDI BUS..." at bounding box center [418, 63] width 65 height 9
click at [394, 62] on div "AUDI BUSINESS" at bounding box center [405, 63] width 45 height 9
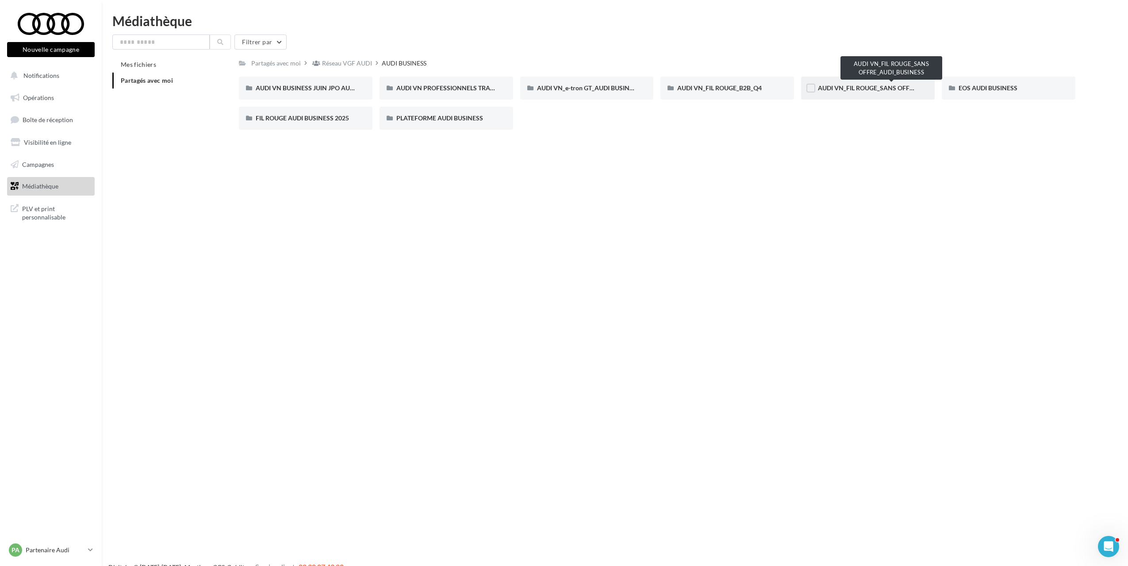
click at [843, 92] on span "AUDI VN_FIL ROUGE_SANS OFFRE_AUDI_BUSINESS" at bounding box center [892, 88] width 149 height 8
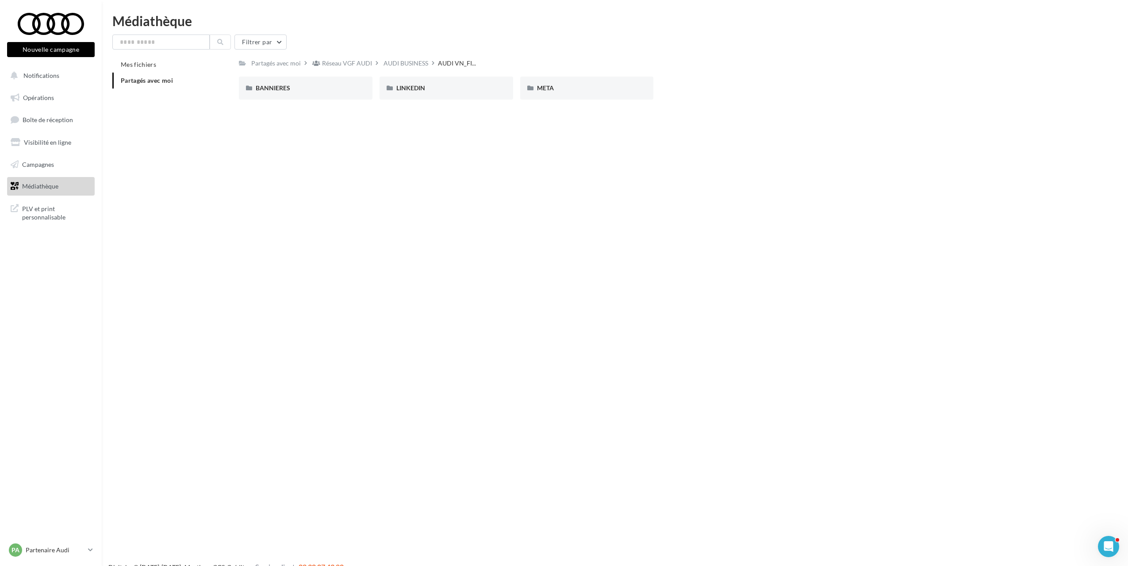
click at [423, 65] on div "AUDI BUSINESS" at bounding box center [405, 63] width 45 height 9
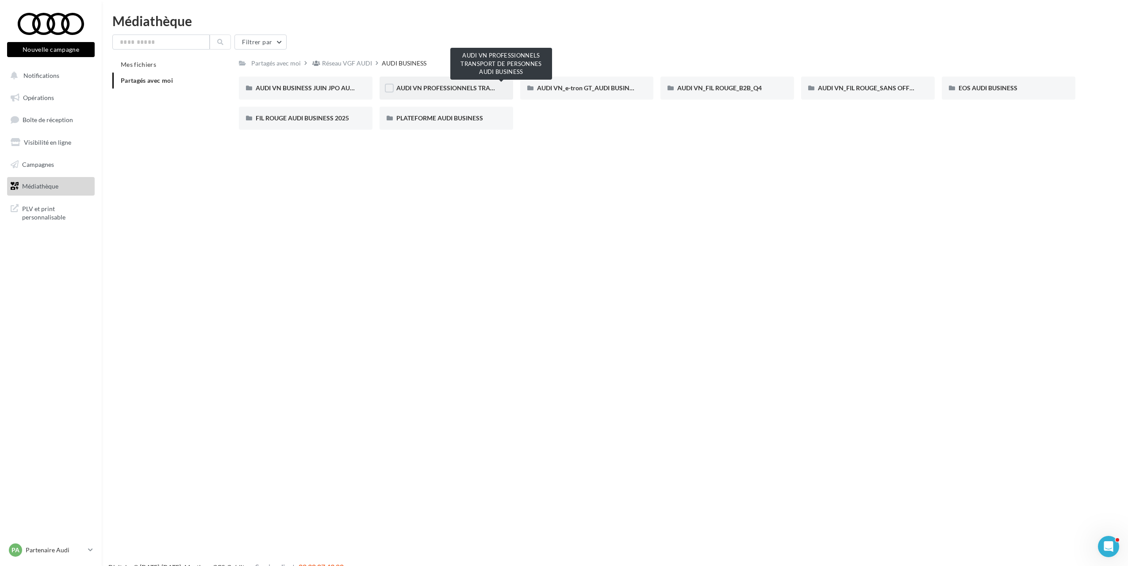
click at [431, 88] on span "AUDI VN PROFESSIONNELS TRANSPORT DE PERSONNES AUDI BUSINESS" at bounding box center [502, 88] width 213 height 8
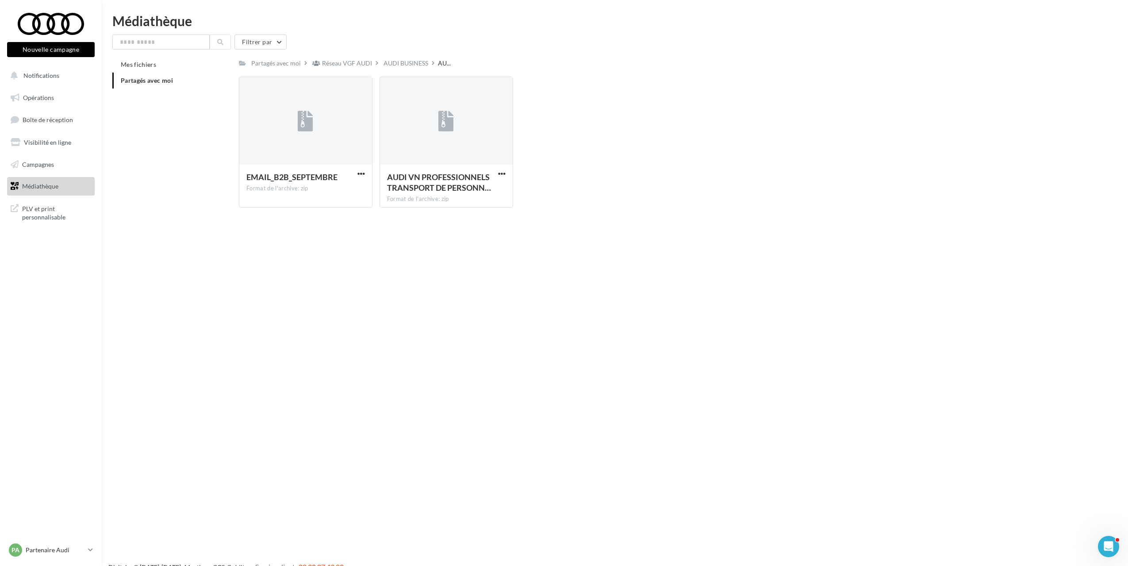
click at [347, 56] on div "Filtrer par Mes fichiers Partagés avec moi Partagés avec moi Réseau VGF AUDI AU…" at bounding box center [614, 124] width 1005 height 180
click at [349, 66] on div "Réseau VGF AUDI" at bounding box center [347, 63] width 50 height 9
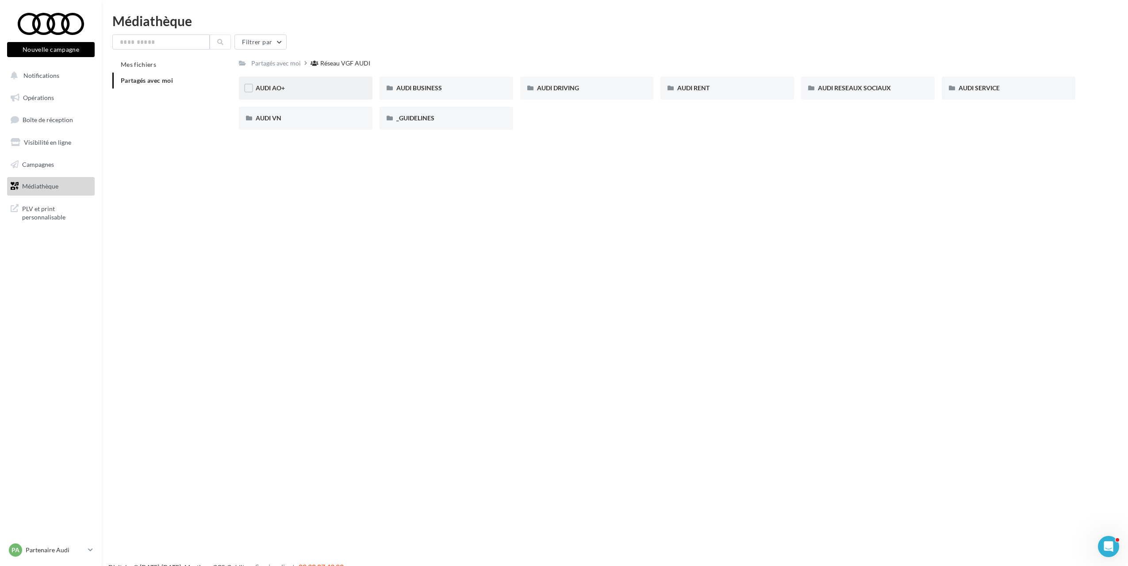
click at [321, 87] on div "AUDI AO+" at bounding box center [306, 88] width 100 height 9
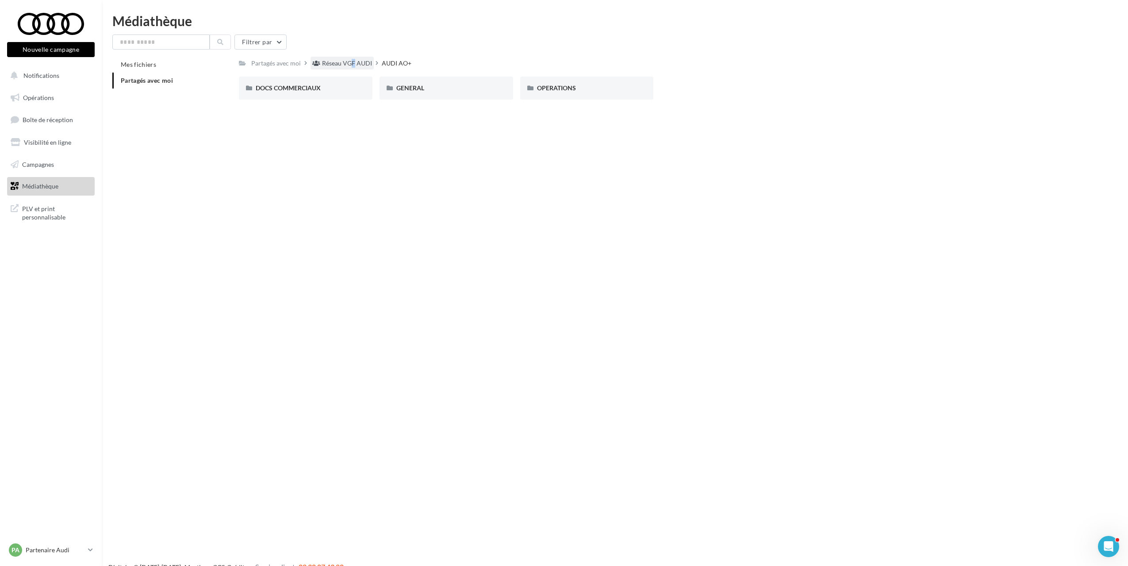
click at [341, 64] on div "Réseau VGF AUDI" at bounding box center [347, 63] width 50 height 9
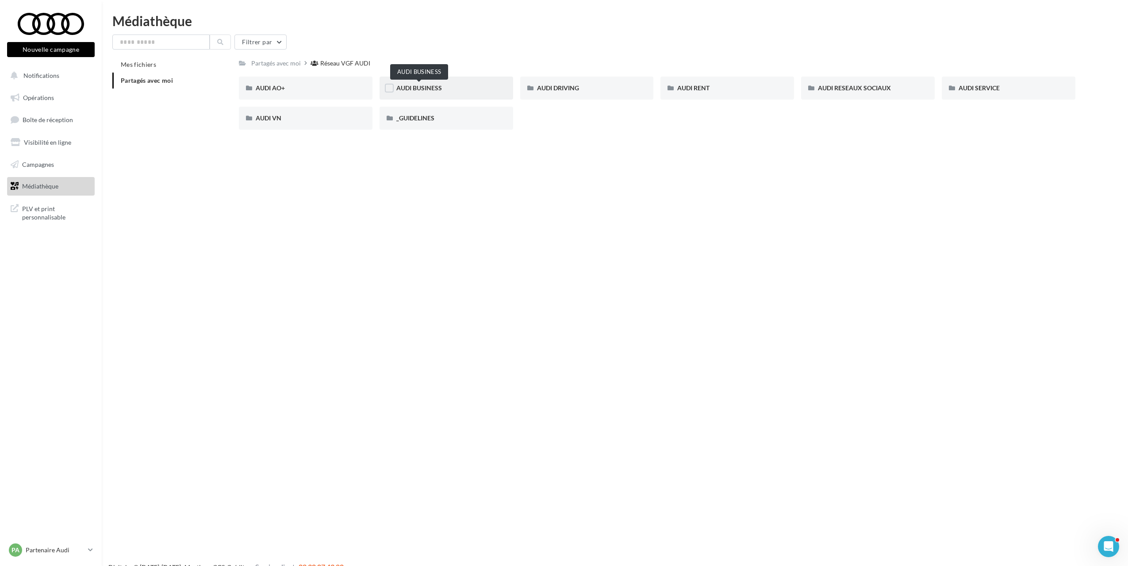
click at [425, 91] on span "AUDI BUSINESS" at bounding box center [419, 88] width 46 height 8
click at [184, 41] on input "text" at bounding box center [160, 41] width 97 height 15
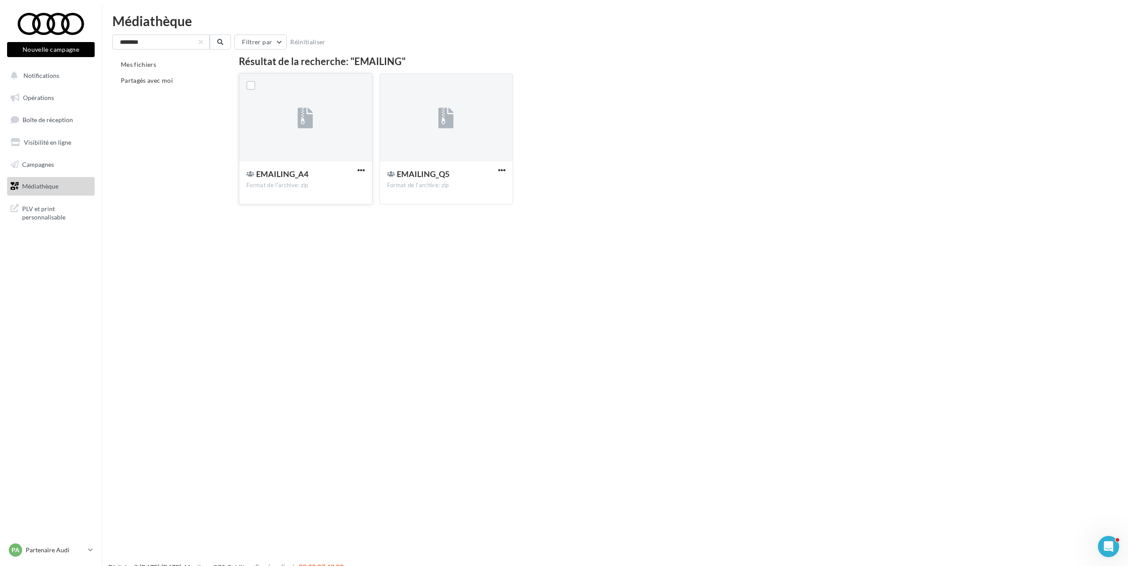
click at [302, 157] on div at bounding box center [305, 118] width 133 height 88
click at [362, 172] on span "button" at bounding box center [361, 170] width 8 height 8
click at [333, 192] on button "Télécharger" at bounding box center [322, 187] width 88 height 23
click at [506, 167] on button "button" at bounding box center [501, 170] width 11 height 9
click at [481, 187] on button "Télécharger" at bounding box center [463, 187] width 88 height 23
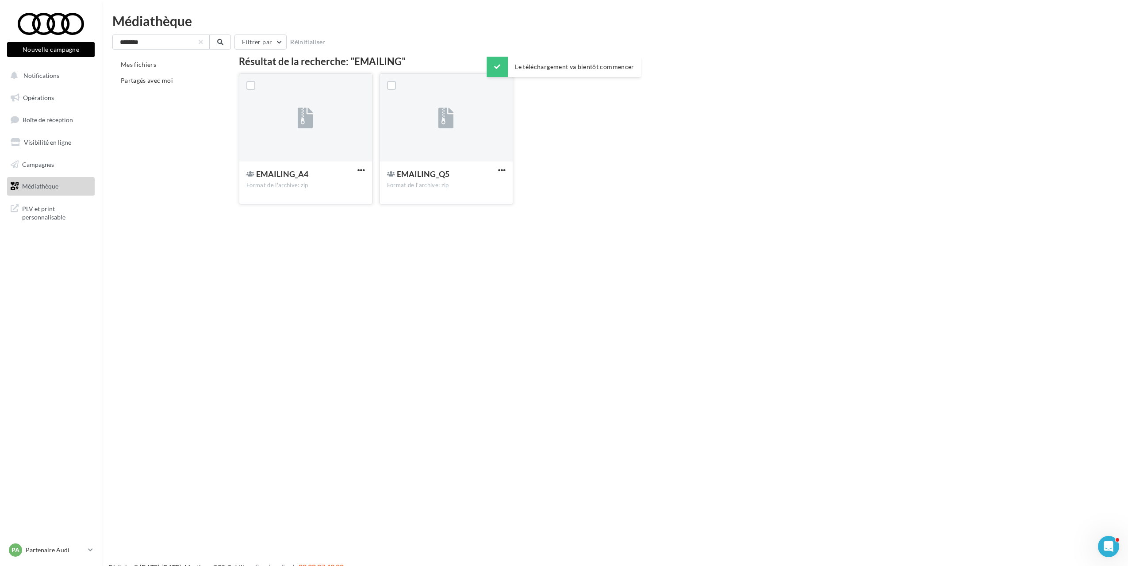
click at [316, 113] on div at bounding box center [305, 118] width 133 height 88
click at [190, 43] on input "********" at bounding box center [160, 41] width 97 height 15
type input "*"
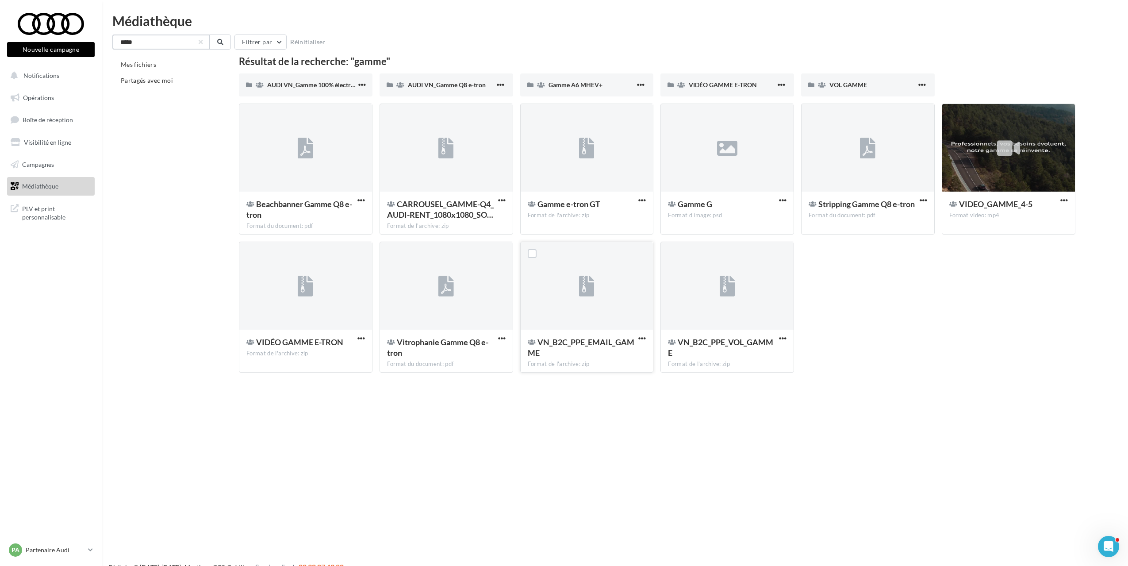
type input "*****"
click at [602, 351] on div "VN_B2C_PPE_EMAIL_GAMME" at bounding box center [581, 346] width 108 height 21
click at [601, 345] on span "VN_B2C_PPE_EMAIL_GAMME" at bounding box center [580, 347] width 107 height 20
click at [642, 339] on span "button" at bounding box center [642, 338] width 8 height 8
click at [583, 357] on button "Télécharger" at bounding box center [603, 355] width 88 height 23
